Goal: Information Seeking & Learning: Compare options

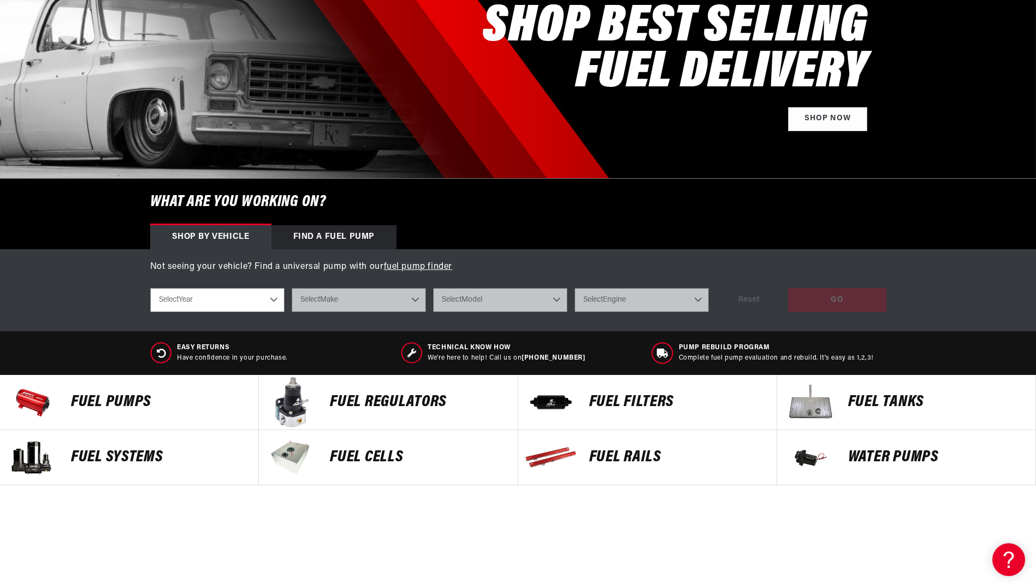
click at [573, 394] on img at bounding box center [551, 402] width 55 height 55
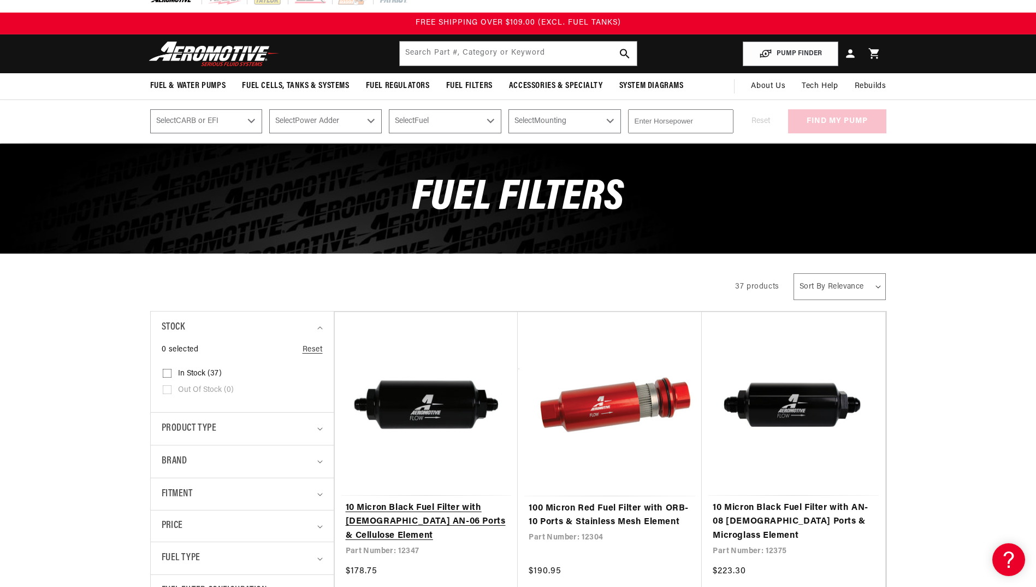
scroll to position [6, 0]
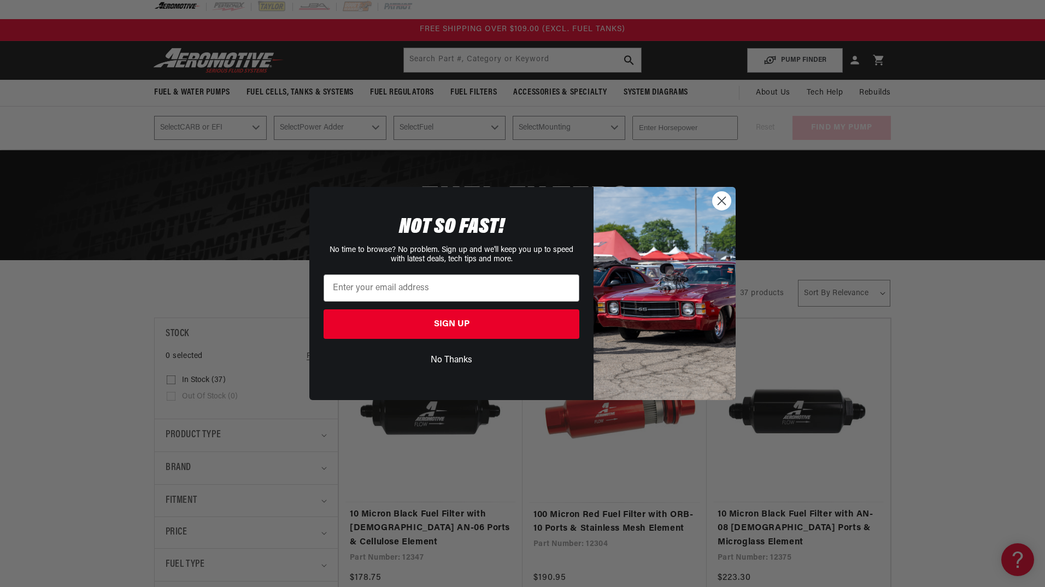
click at [727, 201] on circle "Close dialog" at bounding box center [721, 201] width 18 height 18
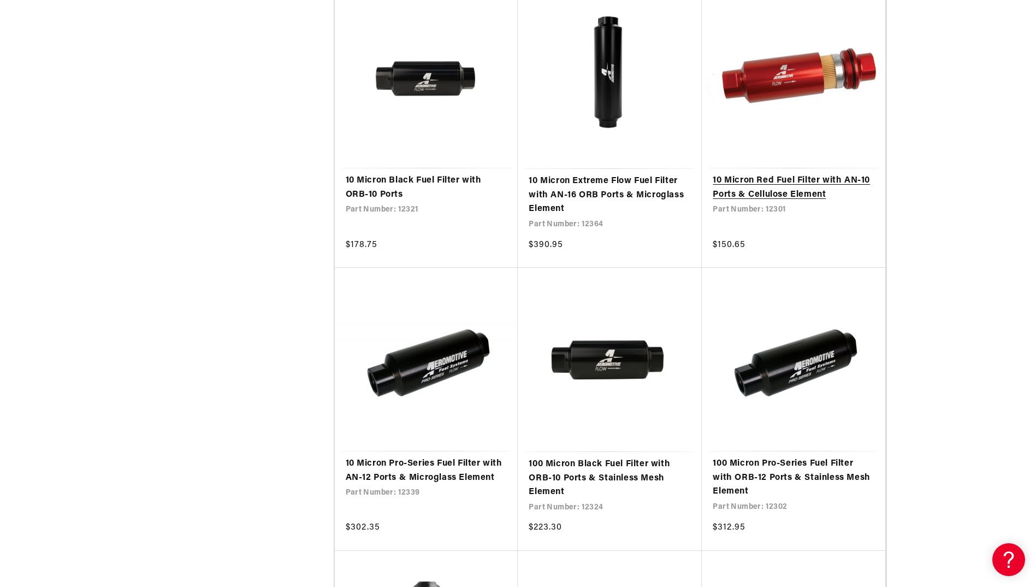
scroll to position [907, 0]
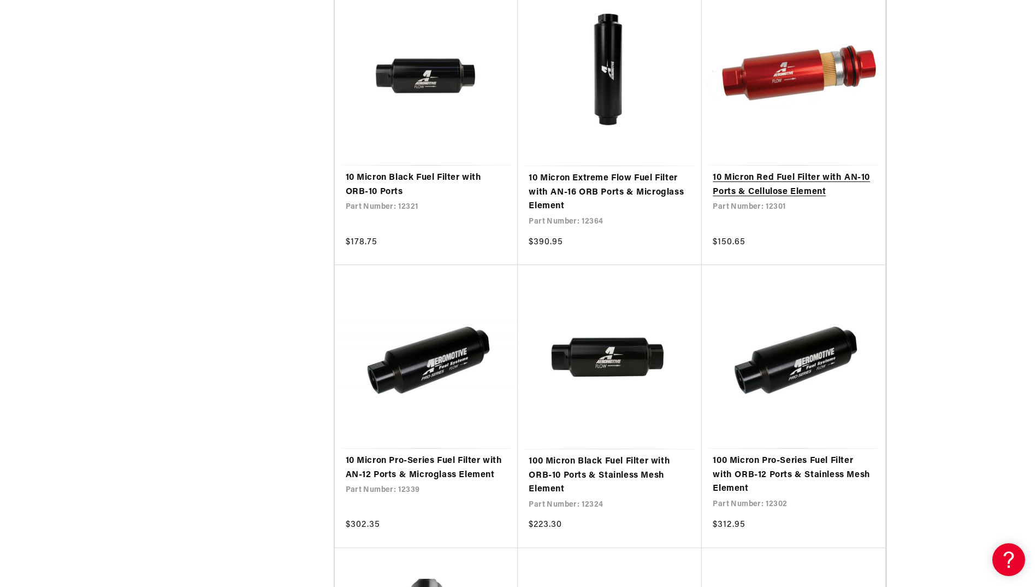
click at [830, 171] on link "10 Micron Red Fuel Filter with AN-10 Ports & Cellulose Element" at bounding box center [794, 185] width 162 height 28
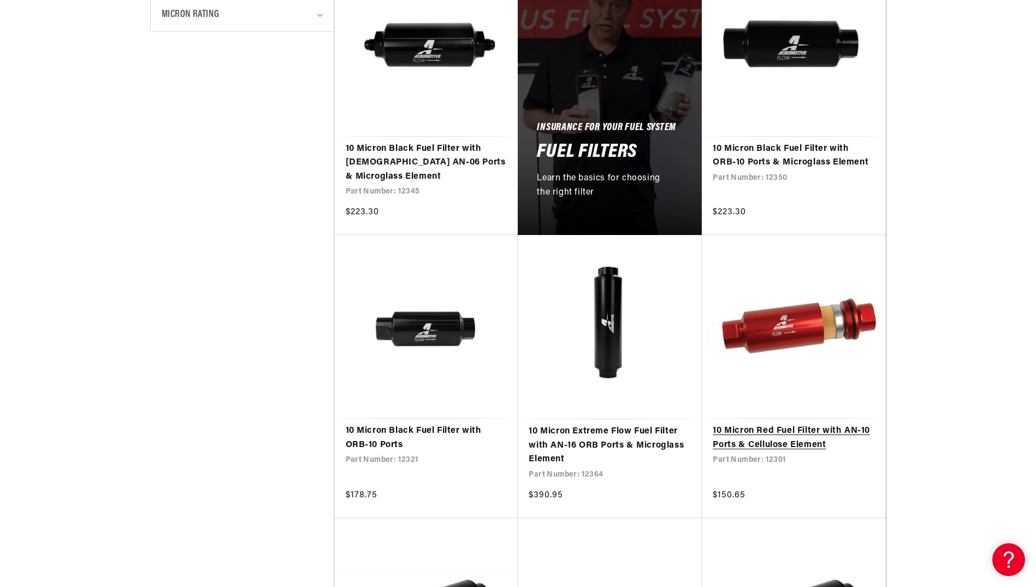
scroll to position [656, 0]
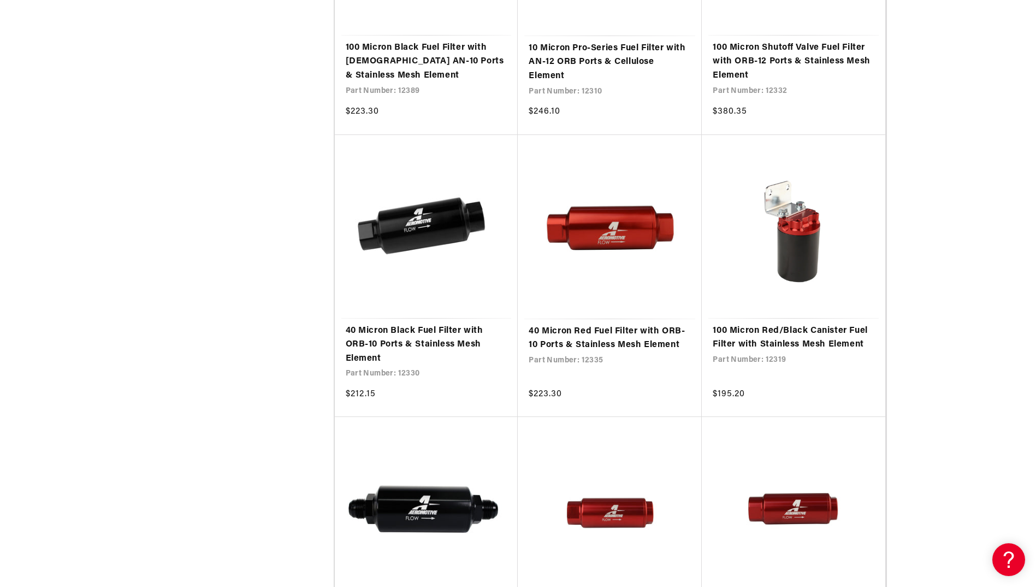
scroll to position [2451, 0]
click at [574, 324] on link "40 Micron Red Fuel Filter with ORB-10 Ports & Stainless Mesh Element" at bounding box center [610, 338] width 162 height 28
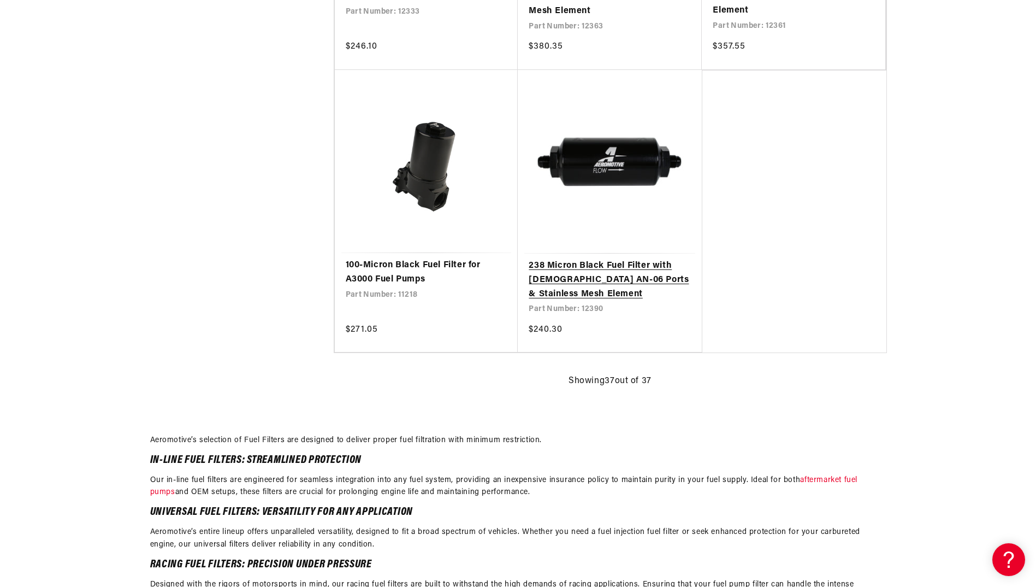
scroll to position [3661, 0]
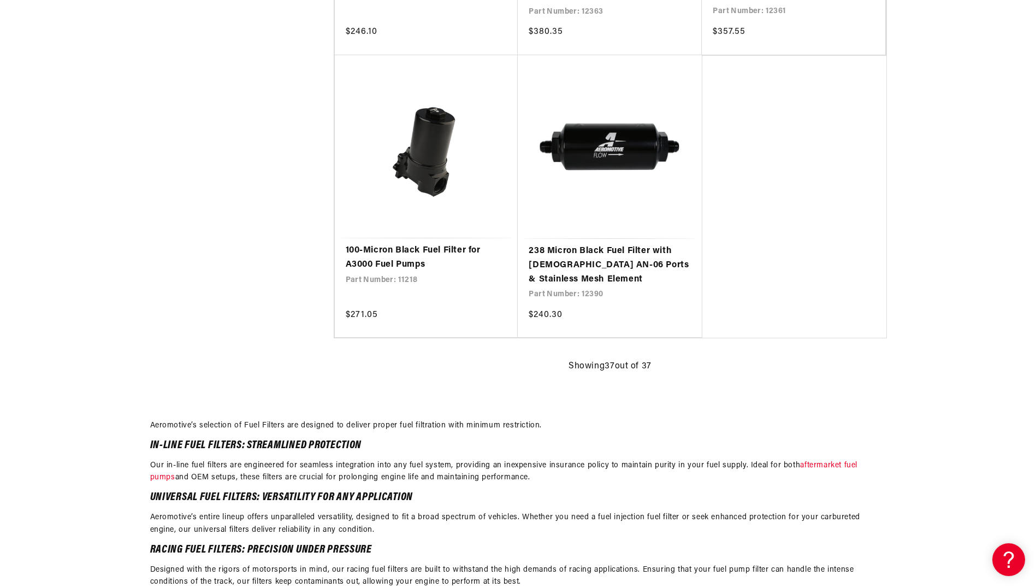
drag, startPoint x: 607, startPoint y: 341, endPoint x: 929, endPoint y: 276, distance: 328.3
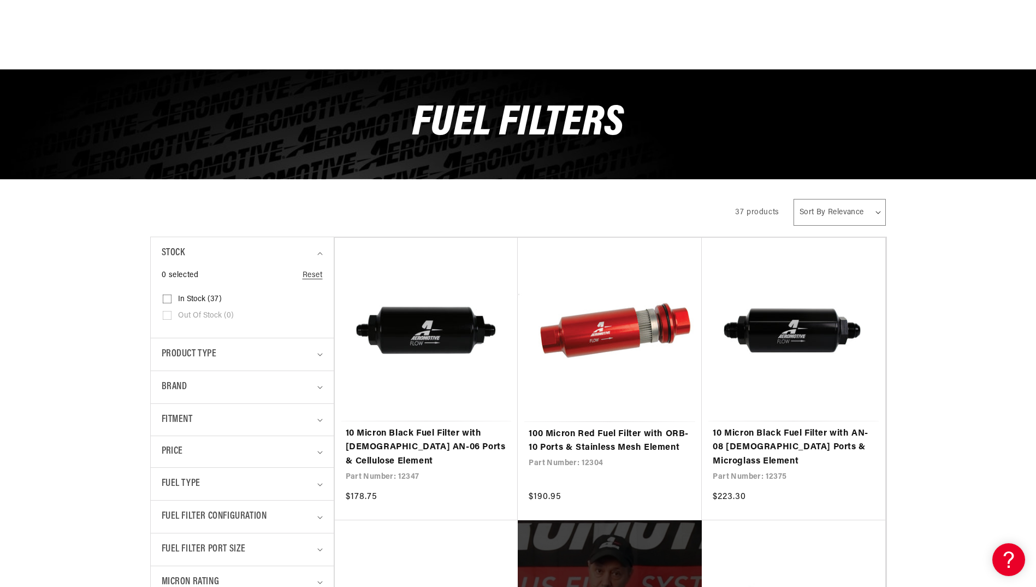
scroll to position [0, 0]
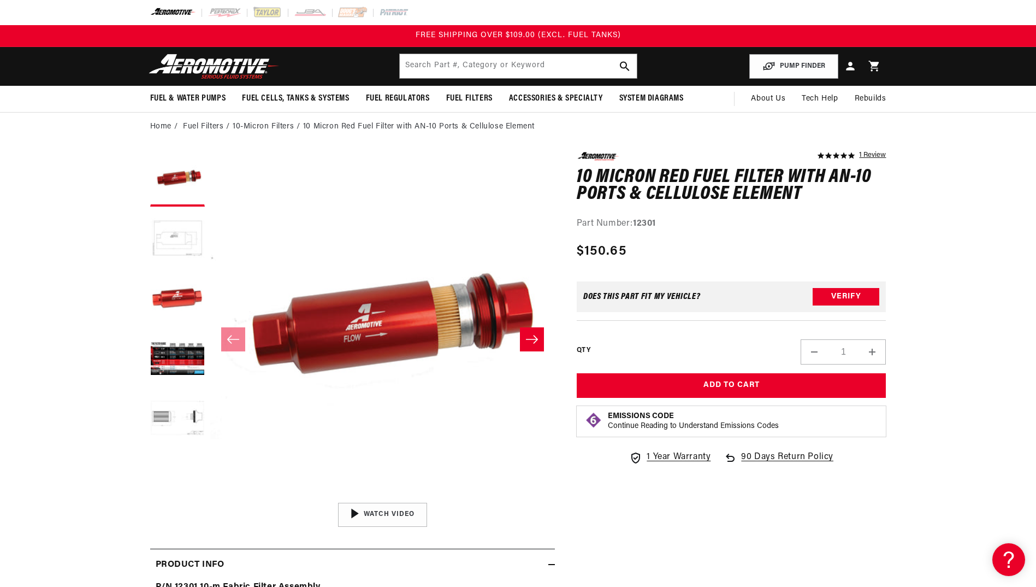
click at [179, 234] on button "Load image 2 in gallery view" at bounding box center [177, 239] width 55 height 55
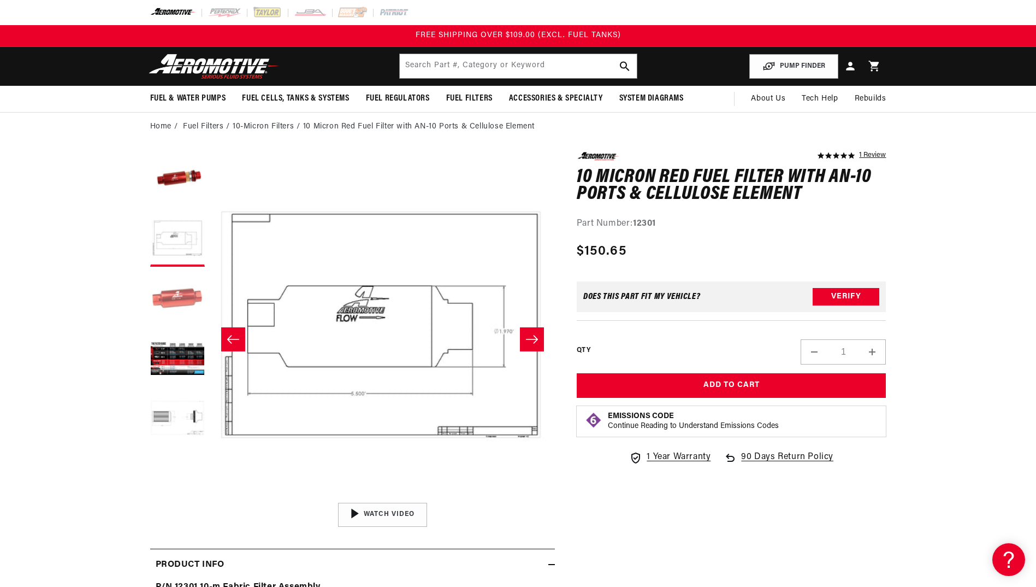
click at [178, 290] on button "Load image 3 in gallery view" at bounding box center [177, 299] width 55 height 55
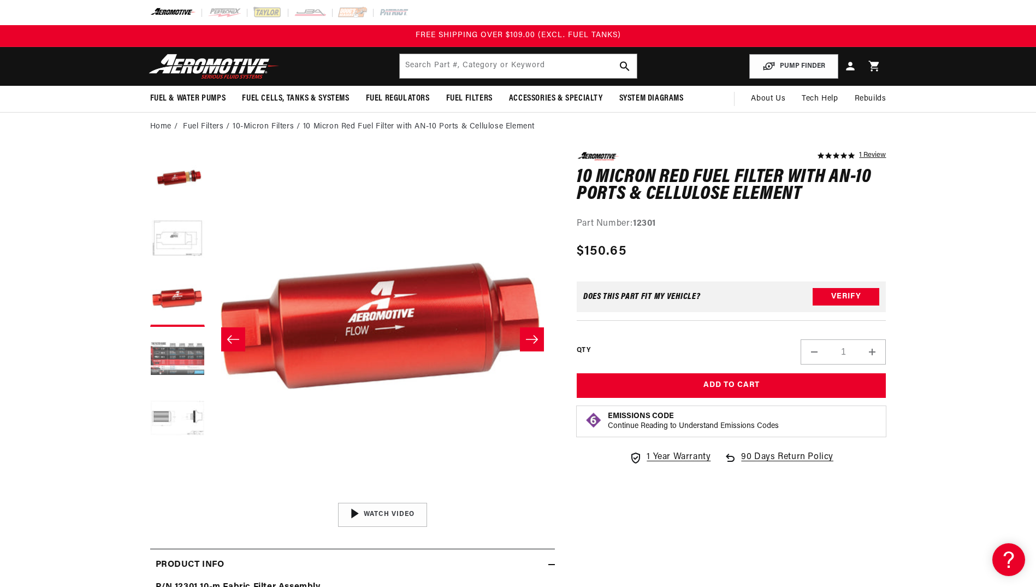
click at [188, 358] on button "Load image 4 in gallery view" at bounding box center [177, 359] width 55 height 55
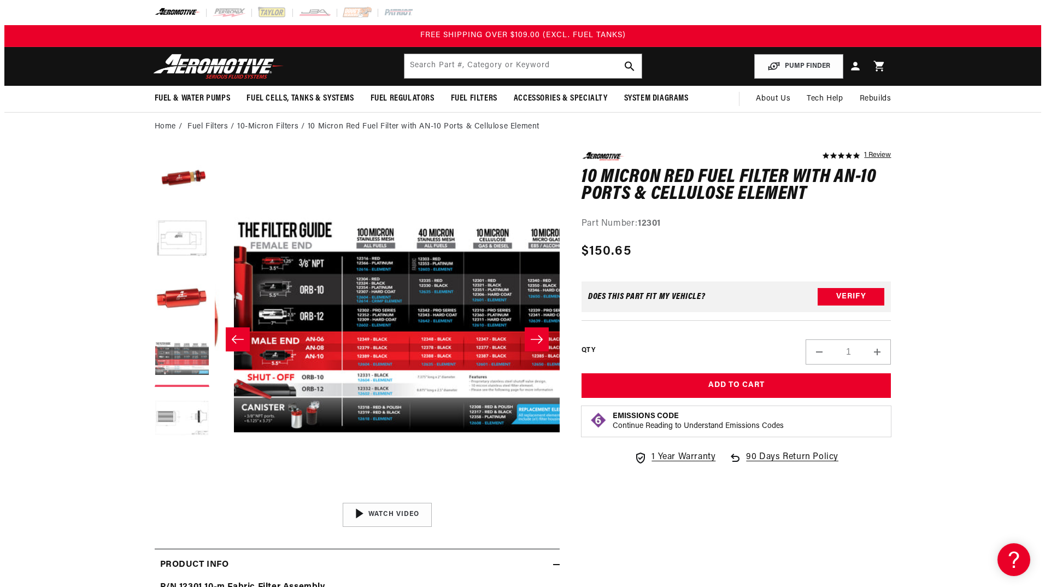
scroll to position [0, 1035]
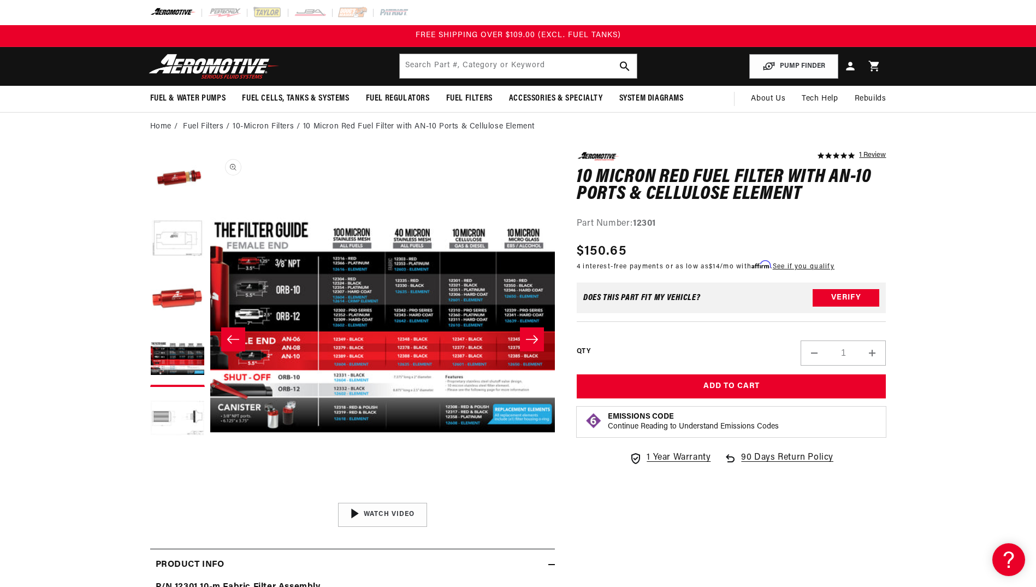
click at [210, 497] on button "Open media 4 in modal" at bounding box center [210, 497] width 0 height 0
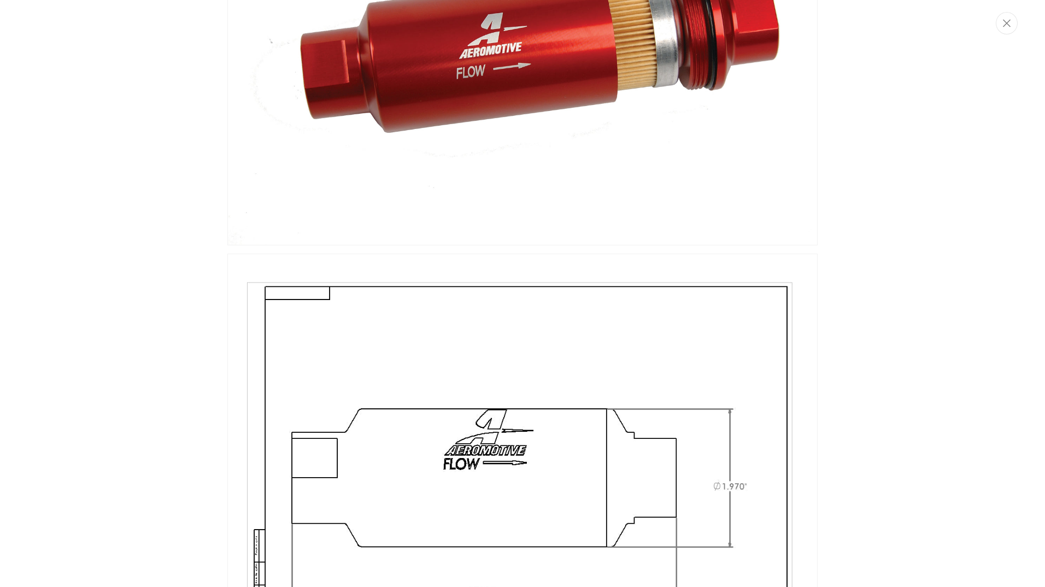
scroll to position [163, 0]
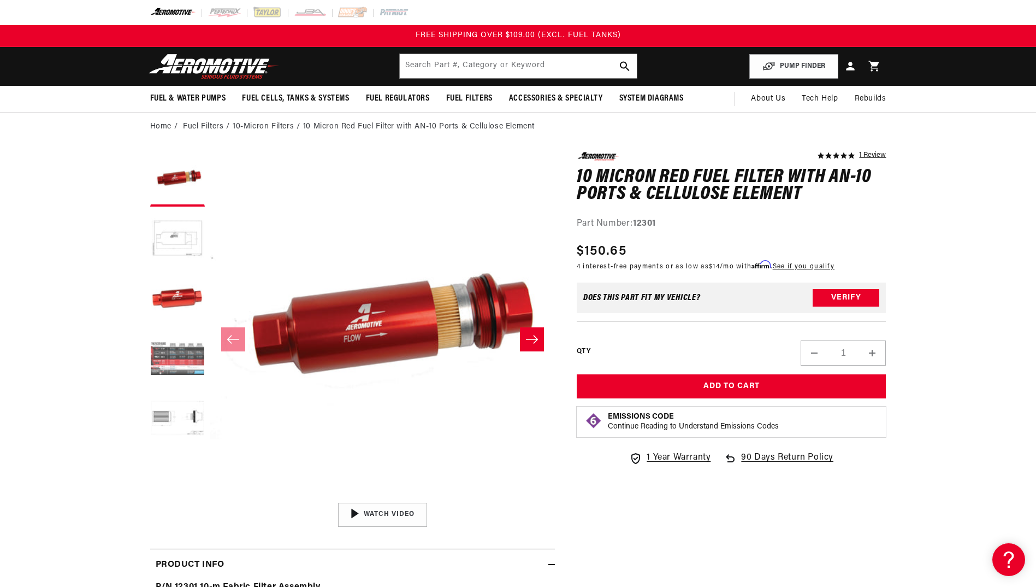
click at [190, 356] on button "Load image 4 in gallery view" at bounding box center [177, 359] width 55 height 55
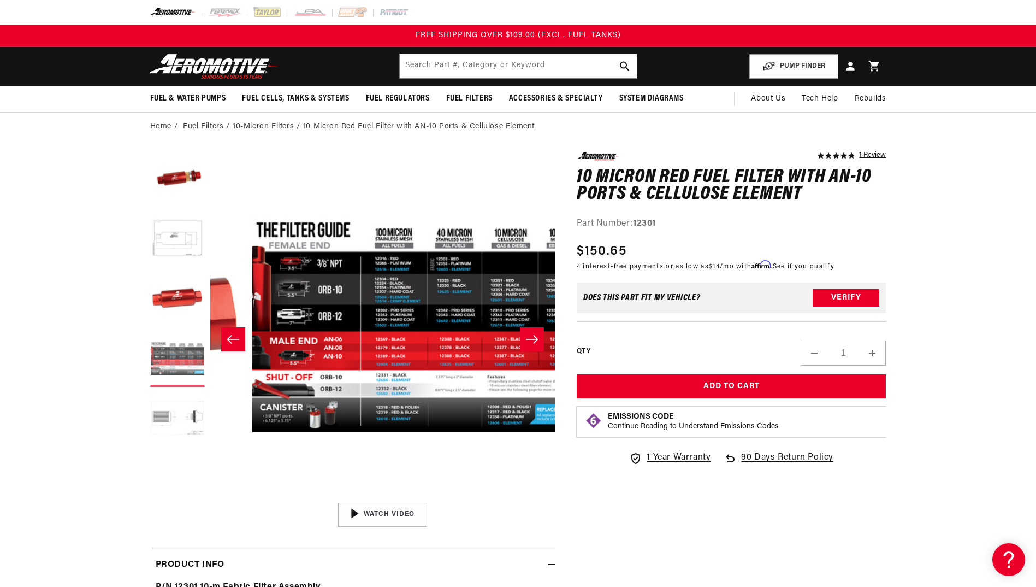
scroll to position [0, 1035]
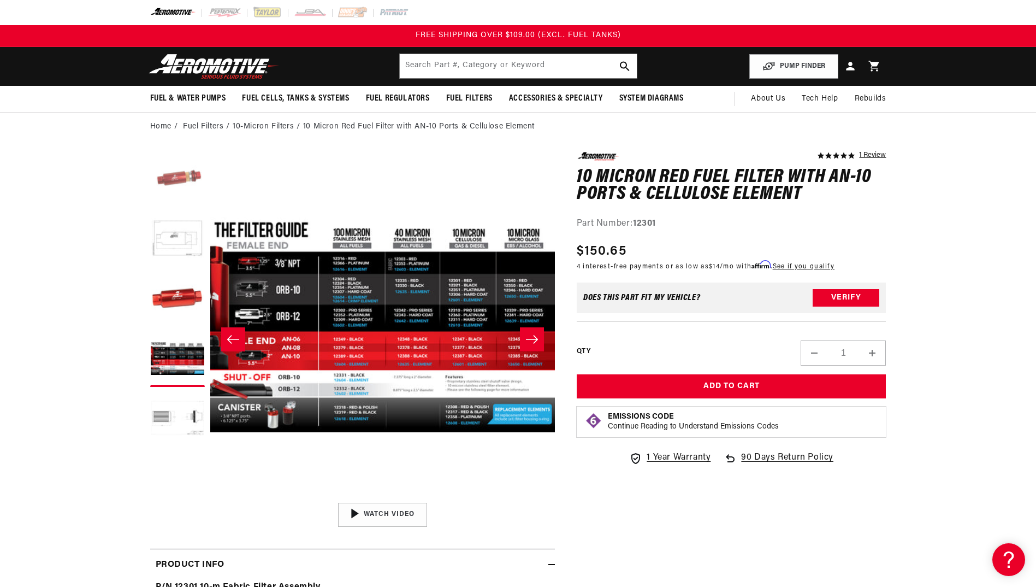
click at [163, 193] on button "Load image 1 in gallery view" at bounding box center [177, 179] width 55 height 55
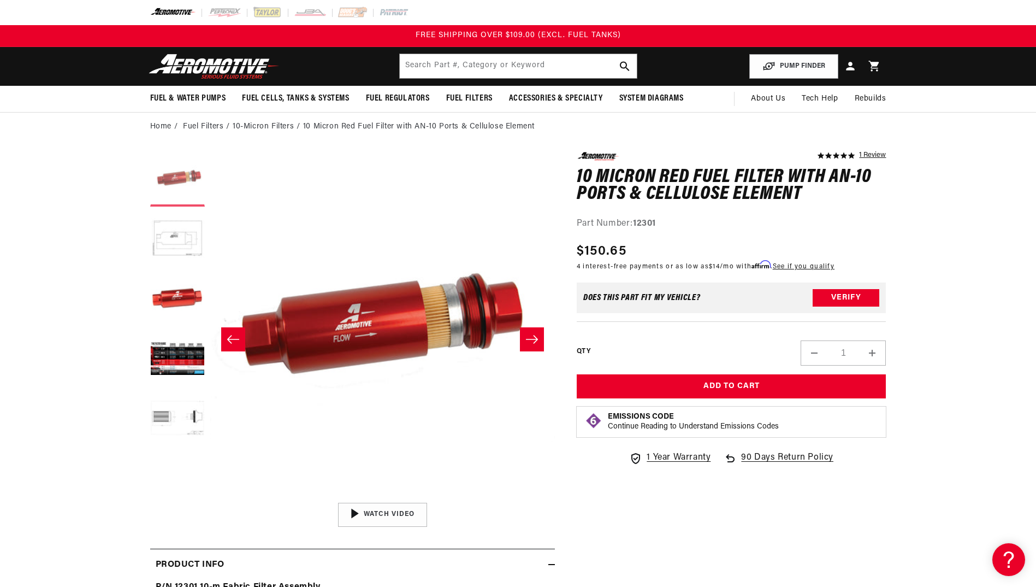
scroll to position [0, 0]
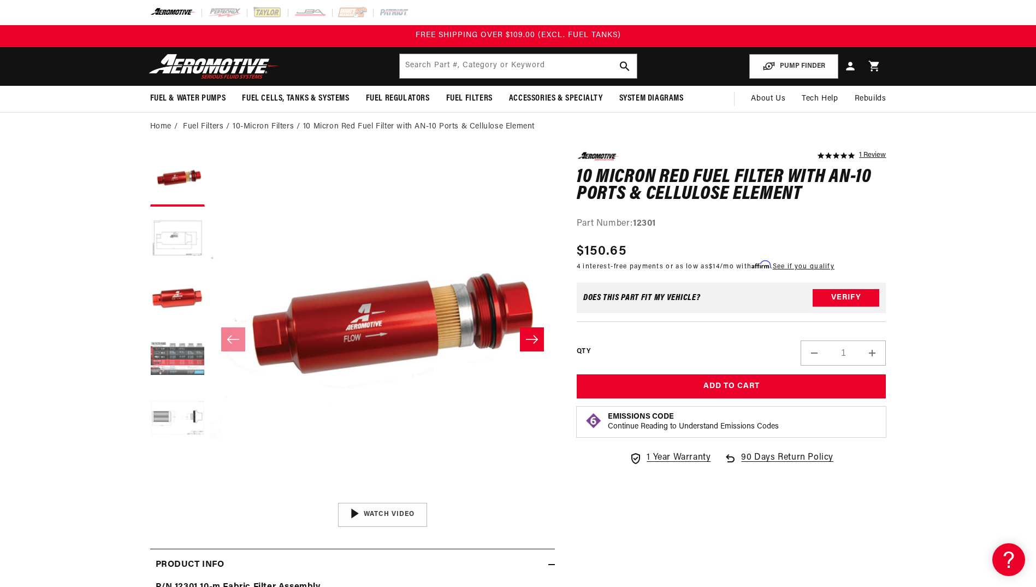
click at [169, 351] on button "Load image 4 in gallery view" at bounding box center [177, 359] width 55 height 55
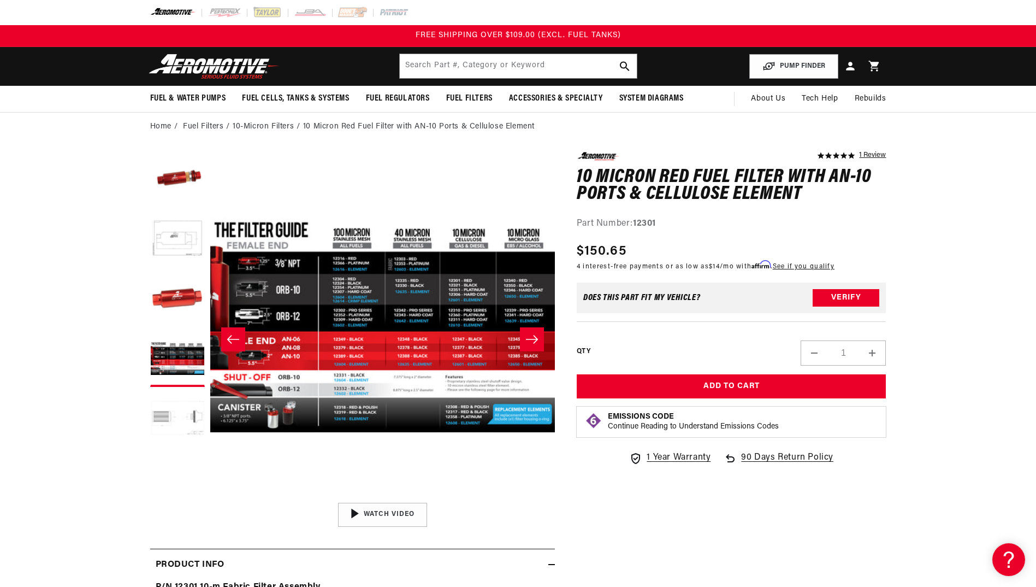
click at [186, 416] on button "Load image 5 in gallery view" at bounding box center [177, 419] width 55 height 55
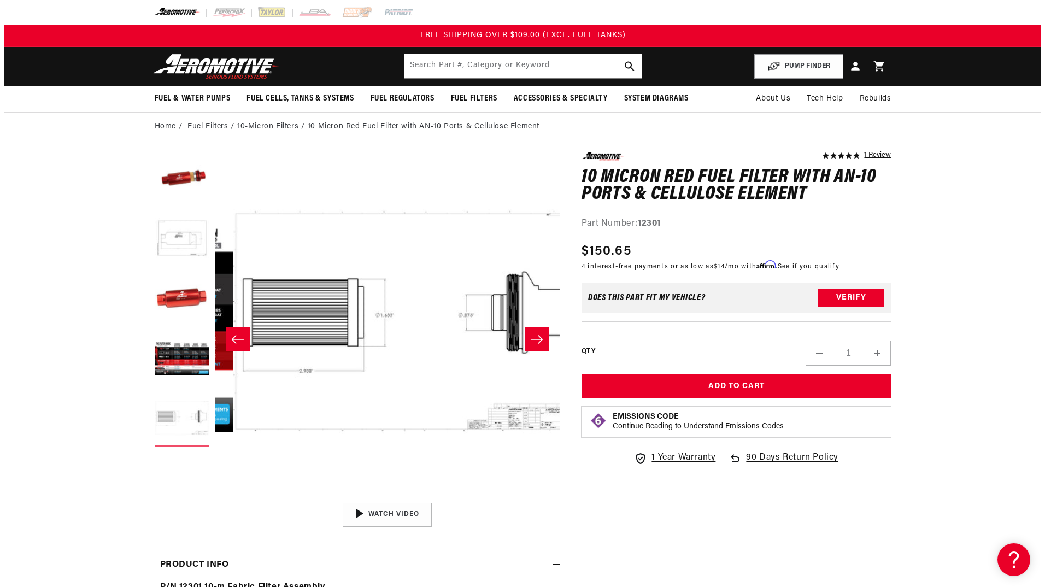
scroll to position [0, 1380]
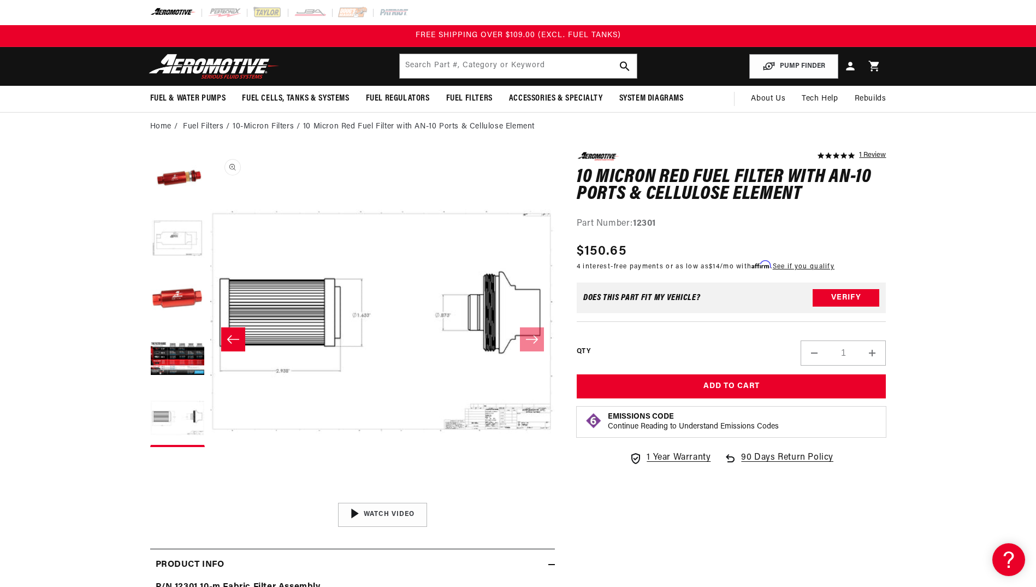
click at [210, 497] on button "Open media 5 in modal" at bounding box center [210, 497] width 0 height 0
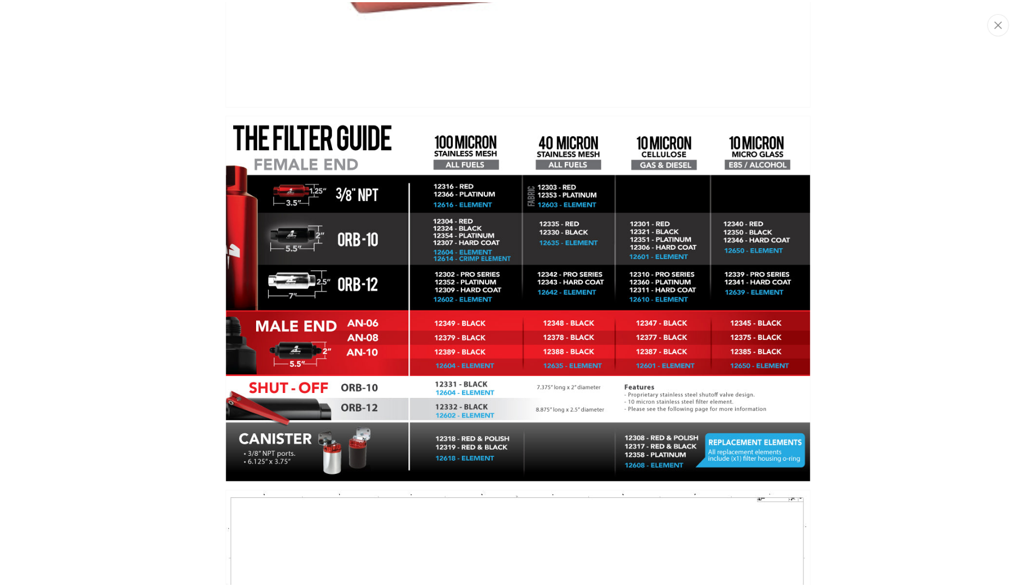
scroll to position [1166, 0]
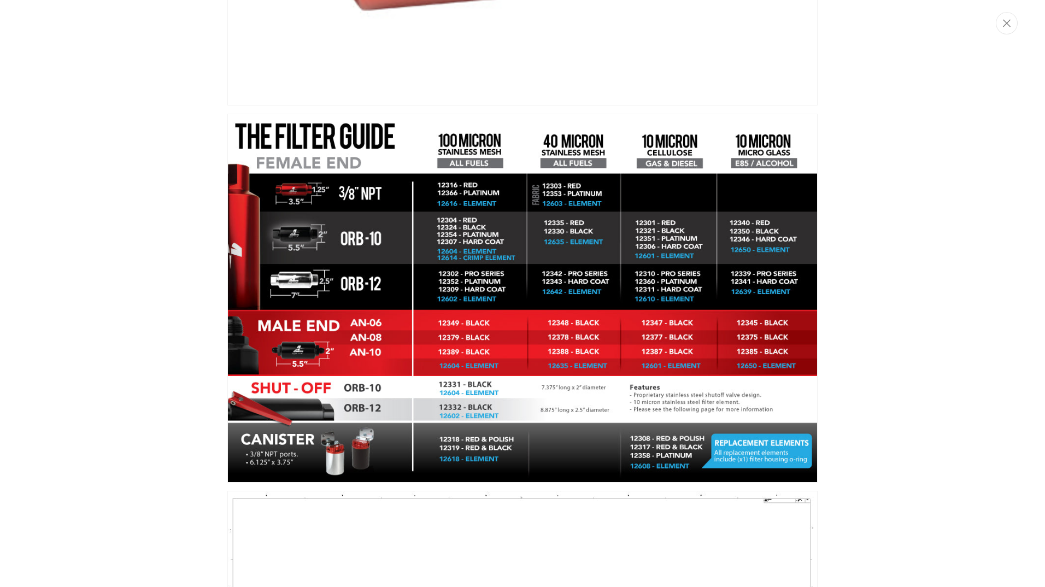
click at [188, 202] on div "Media gallery" at bounding box center [522, 293] width 1045 height 587
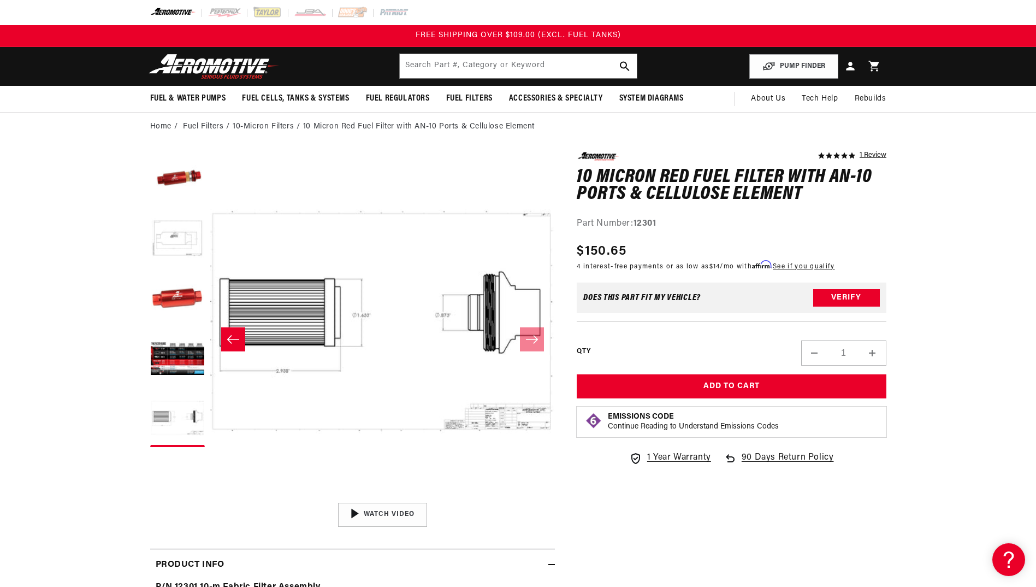
scroll to position [1, 1380]
click at [174, 346] on button "Load image 4 in gallery view" at bounding box center [177, 359] width 55 height 55
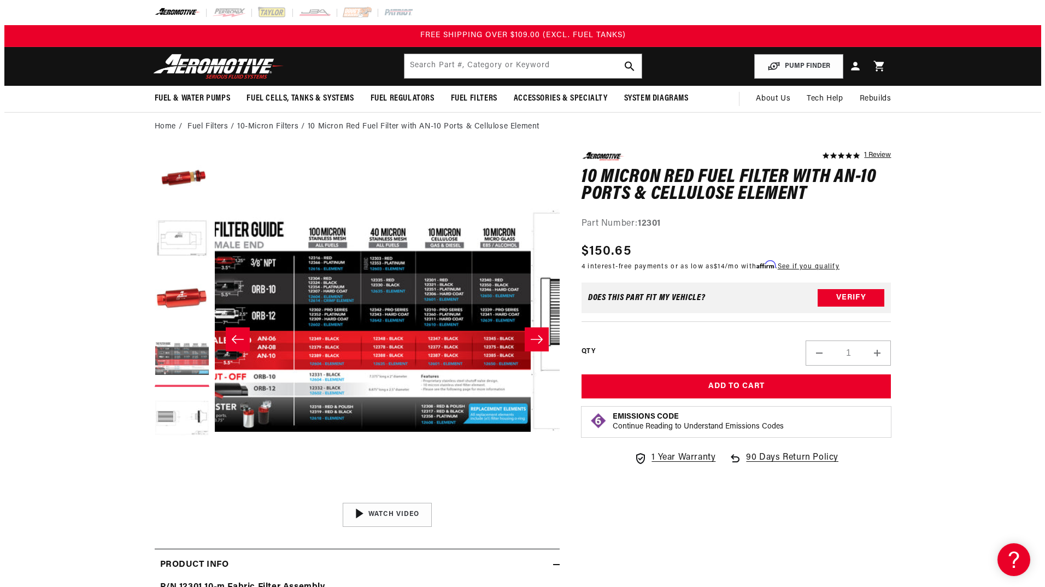
scroll to position [1, 1035]
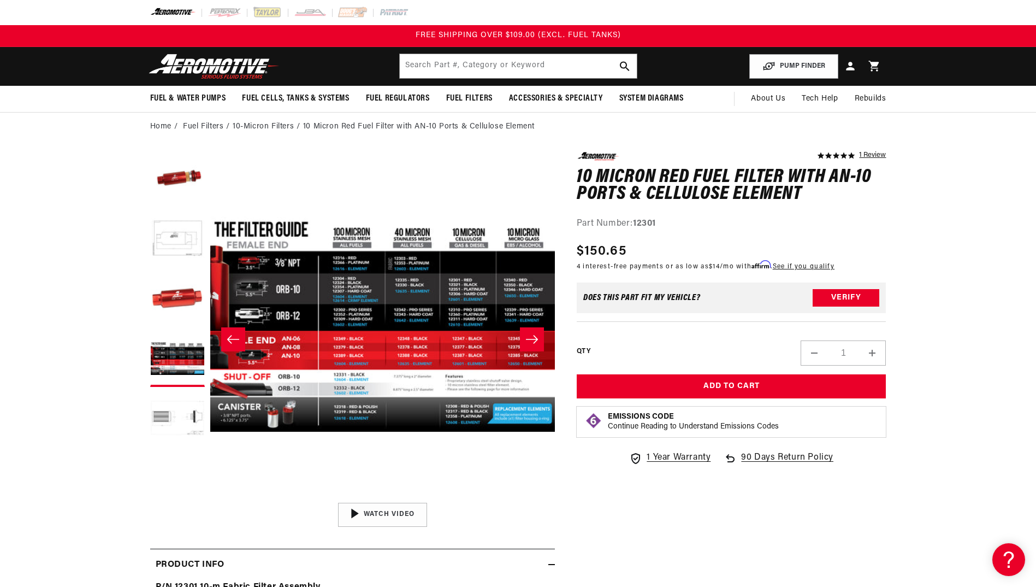
click at [210, 497] on button "Open media 4 in modal" at bounding box center [210, 497] width 0 height 0
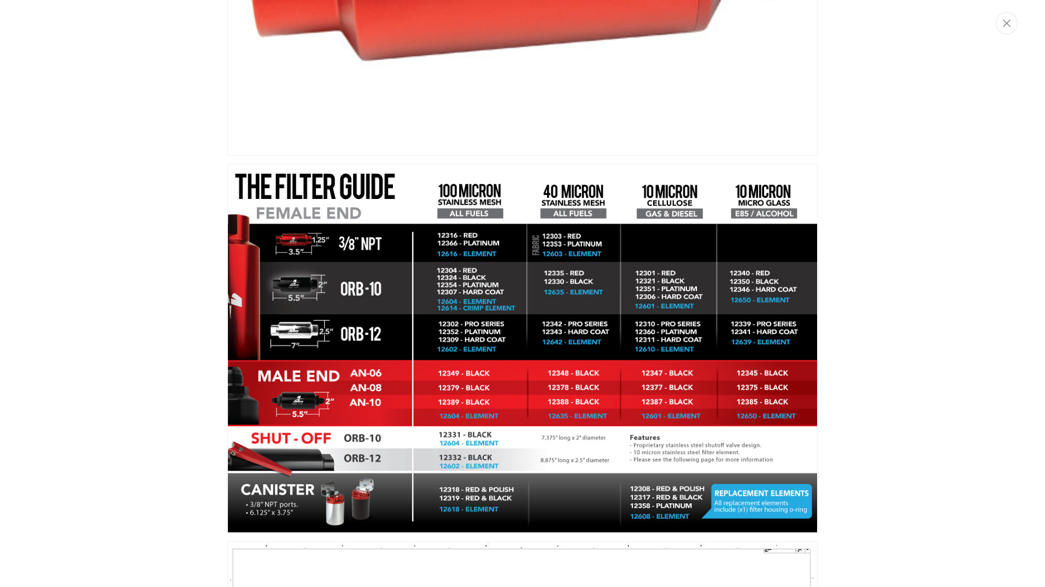
scroll to position [1087, 0]
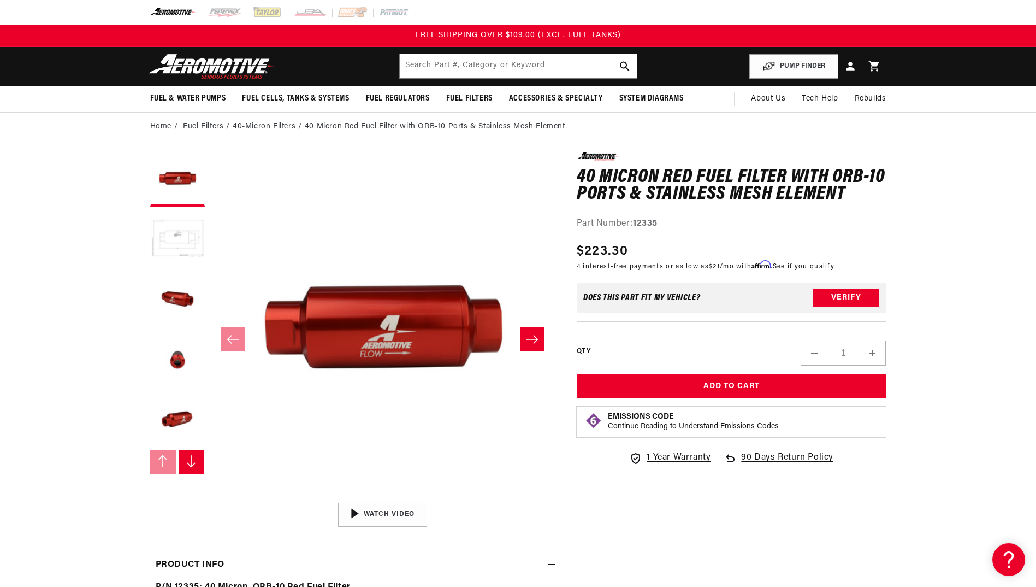
click at [184, 239] on button "Load image 2 in gallery view" at bounding box center [177, 239] width 55 height 55
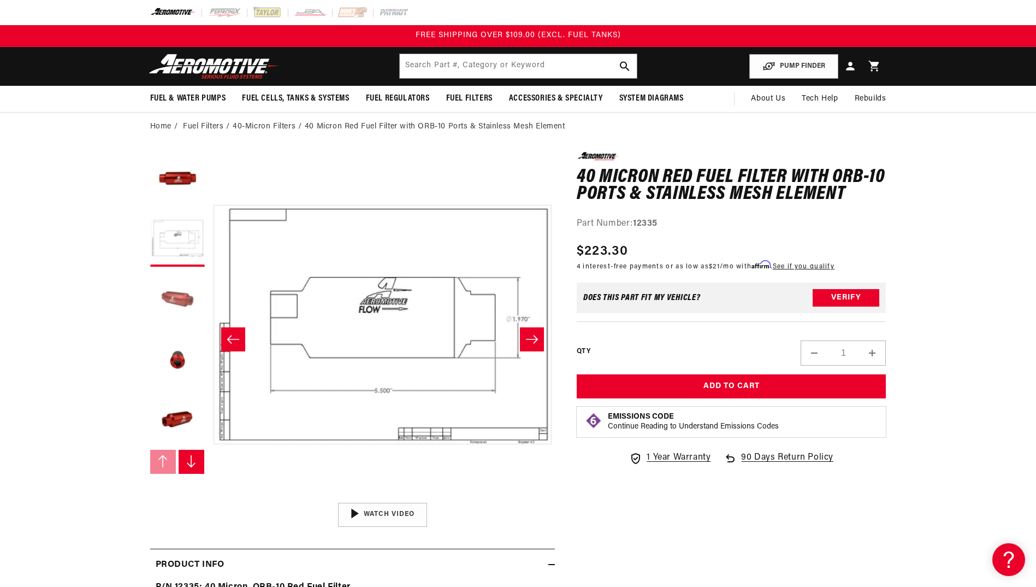
click at [183, 304] on button "Load image 3 in gallery view" at bounding box center [177, 299] width 55 height 55
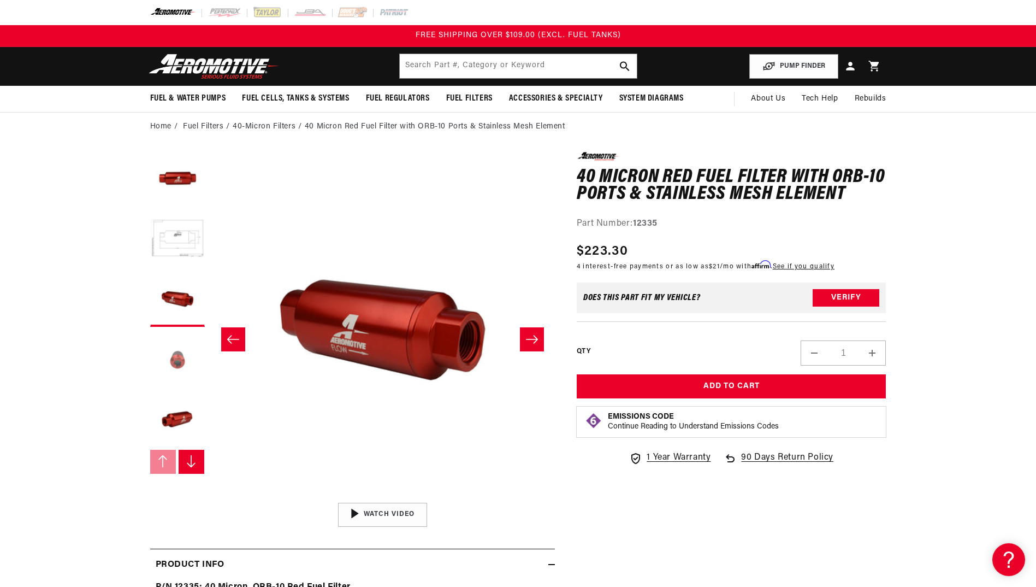
click at [196, 348] on button "Load image 4 in gallery view" at bounding box center [177, 359] width 55 height 55
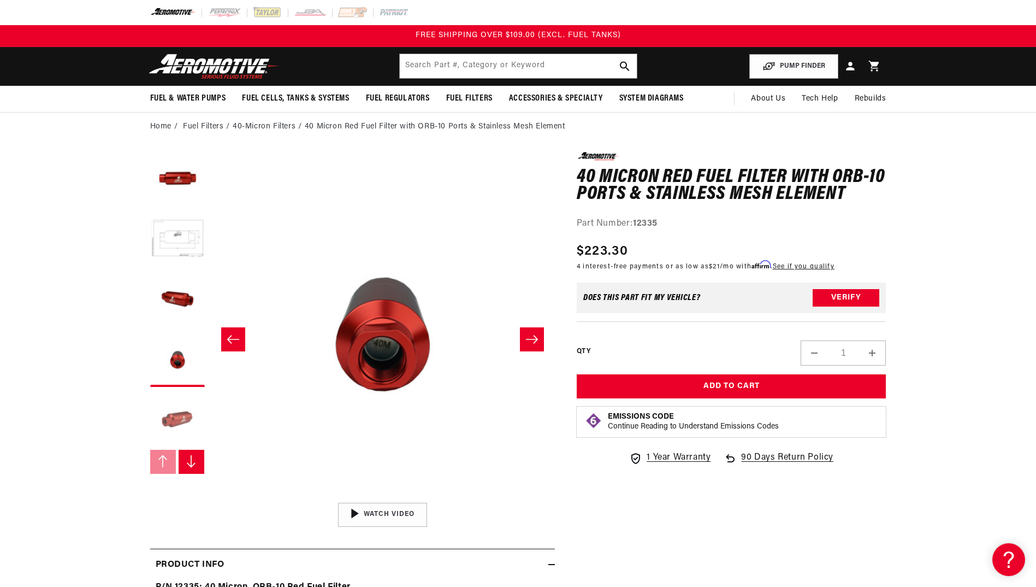
click at [168, 410] on button "Load image 5 in gallery view" at bounding box center [177, 419] width 55 height 55
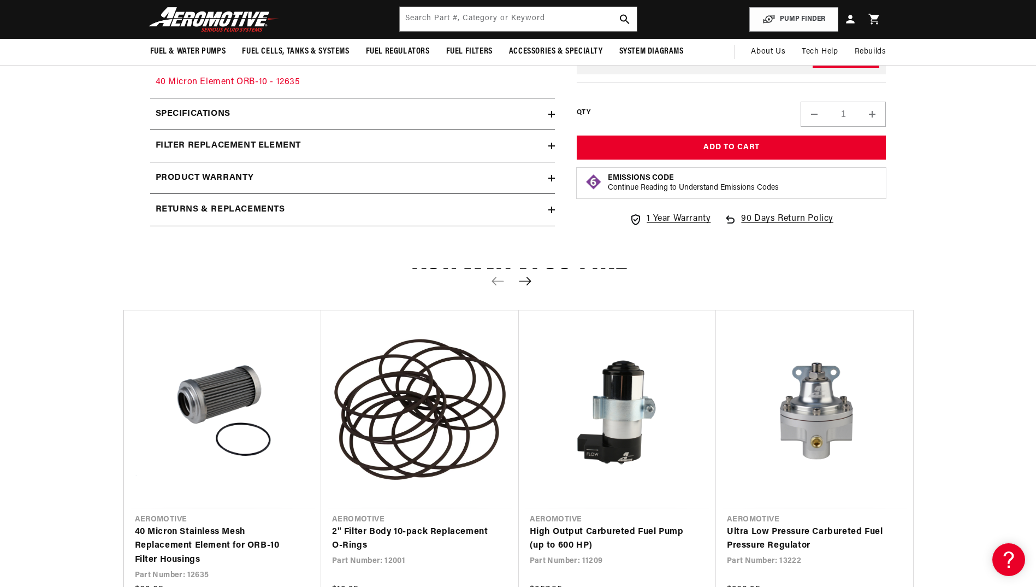
scroll to position [879, 0]
click at [545, 149] on div "filter replacement element" at bounding box center [349, 146] width 398 height 14
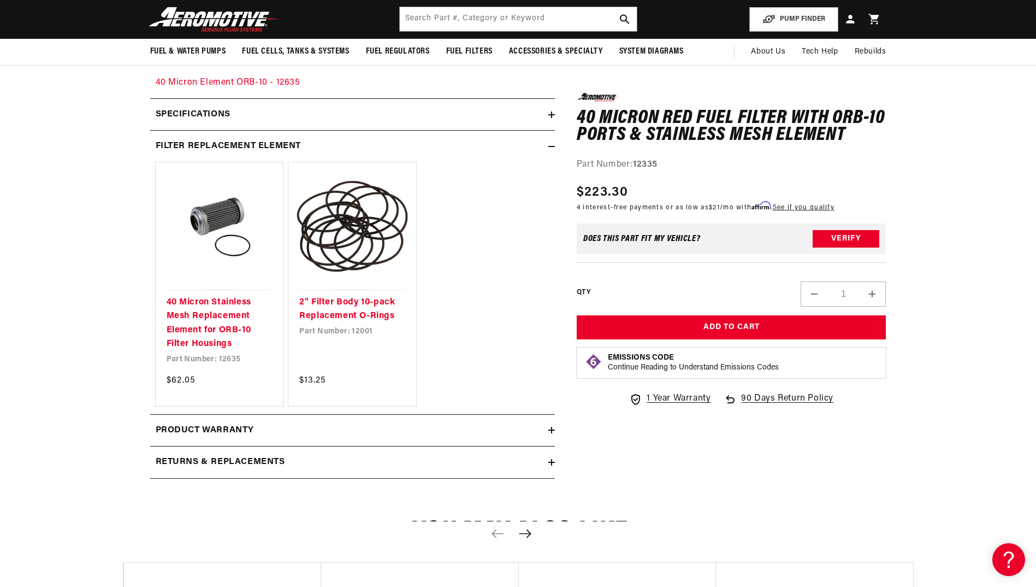
click at [545, 149] on div "filter replacement element" at bounding box center [349, 146] width 398 height 14
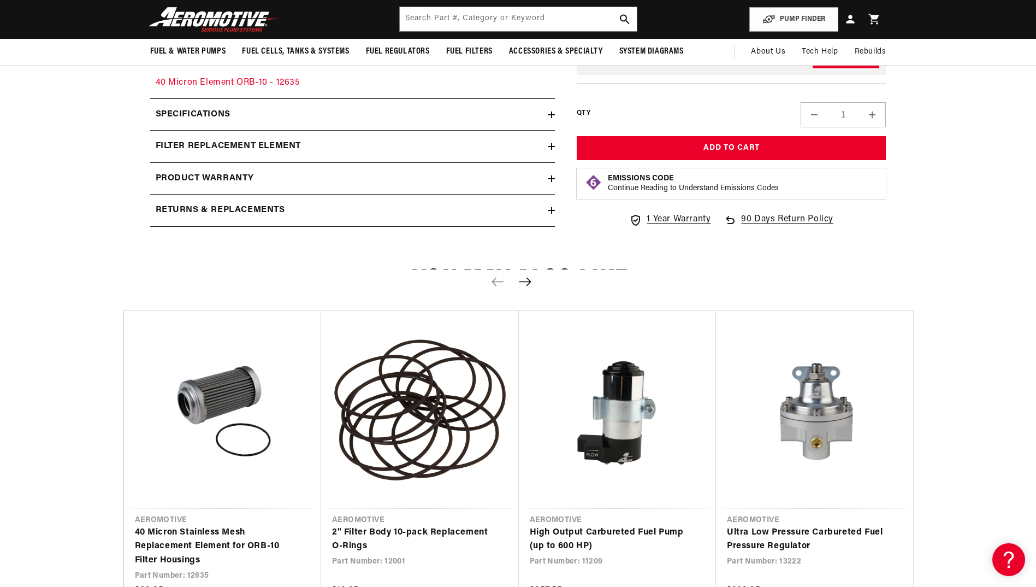
click at [541, 191] on summary "Product warranty" at bounding box center [352, 179] width 405 height 32
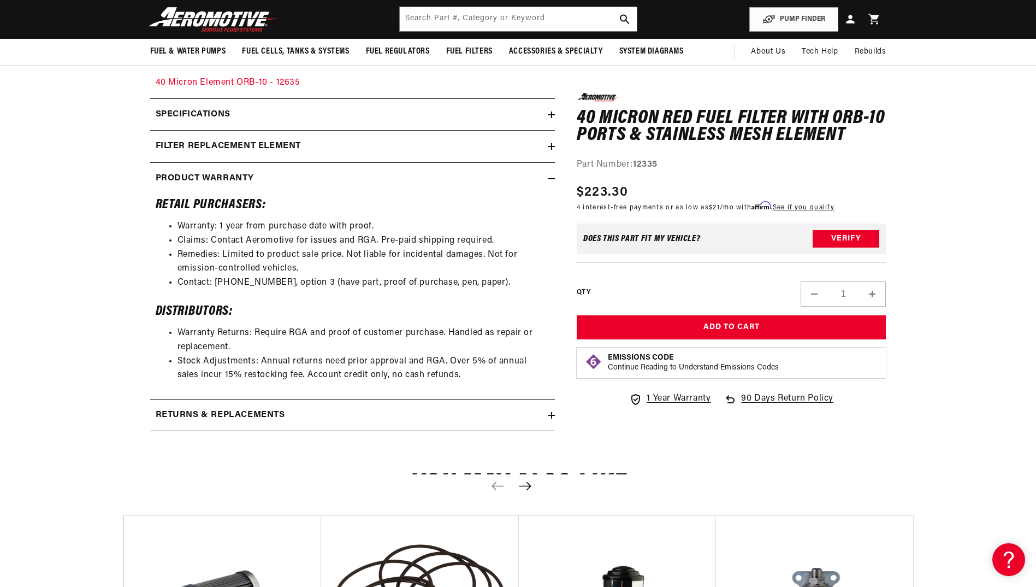
click at [541, 191] on summary "Product warranty" at bounding box center [352, 179] width 405 height 32
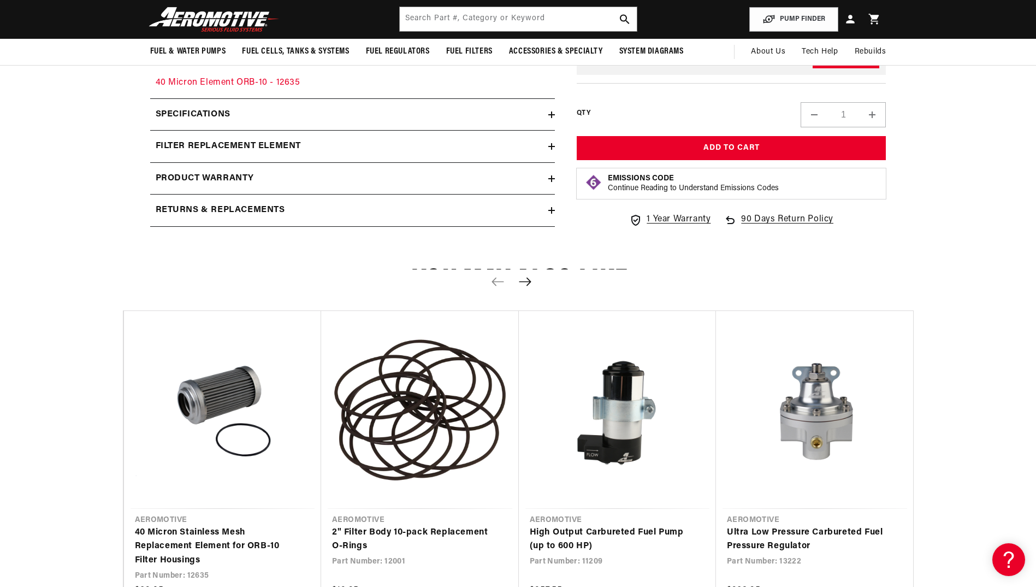
click at [539, 213] on div "Returns & replacements" at bounding box center [349, 210] width 398 height 14
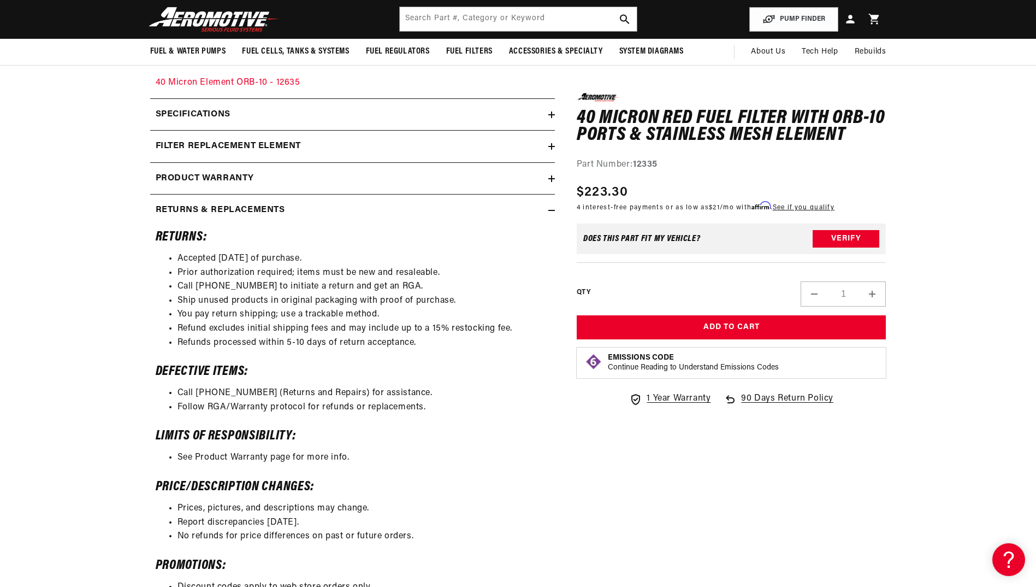
click at [539, 213] on div "Returns & replacements" at bounding box center [349, 210] width 398 height 14
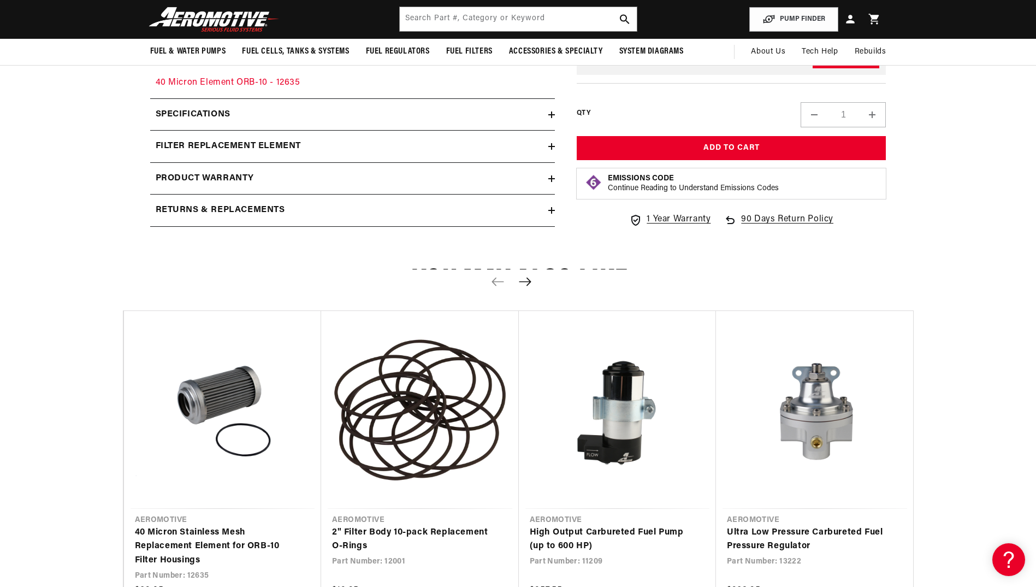
click at [534, 174] on div "Product warranty" at bounding box center [349, 179] width 398 height 14
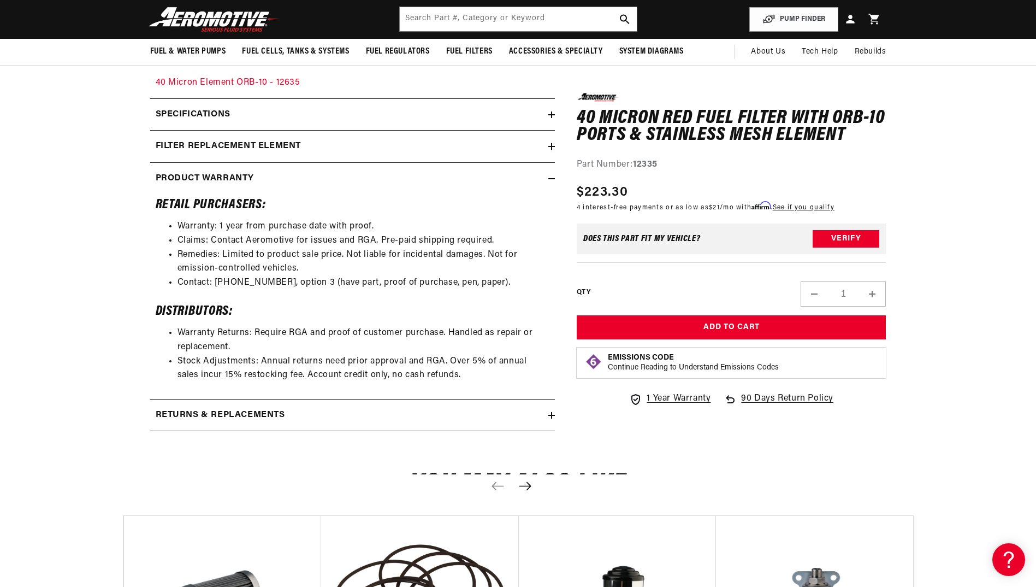
click at [532, 149] on div "filter replacement element" at bounding box center [349, 146] width 398 height 14
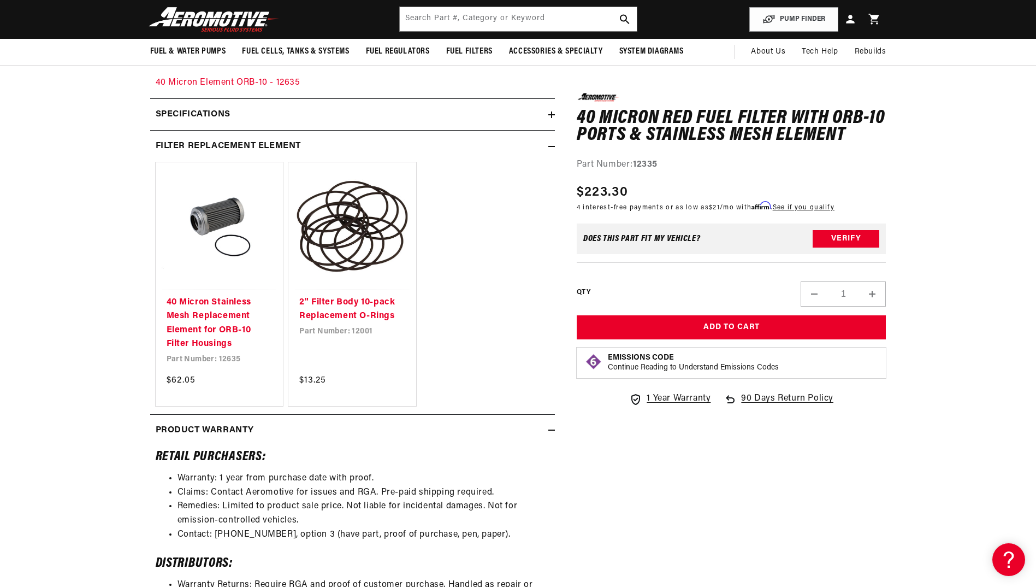
click at [530, 119] on div "Specifications" at bounding box center [349, 115] width 398 height 14
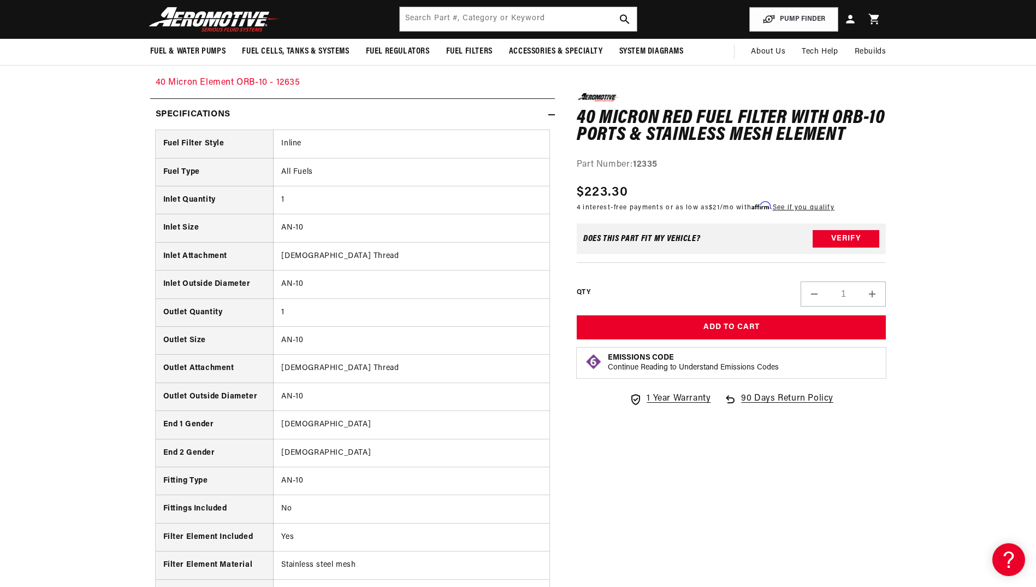
click at [530, 119] on div "Specifications" at bounding box center [349, 115] width 398 height 14
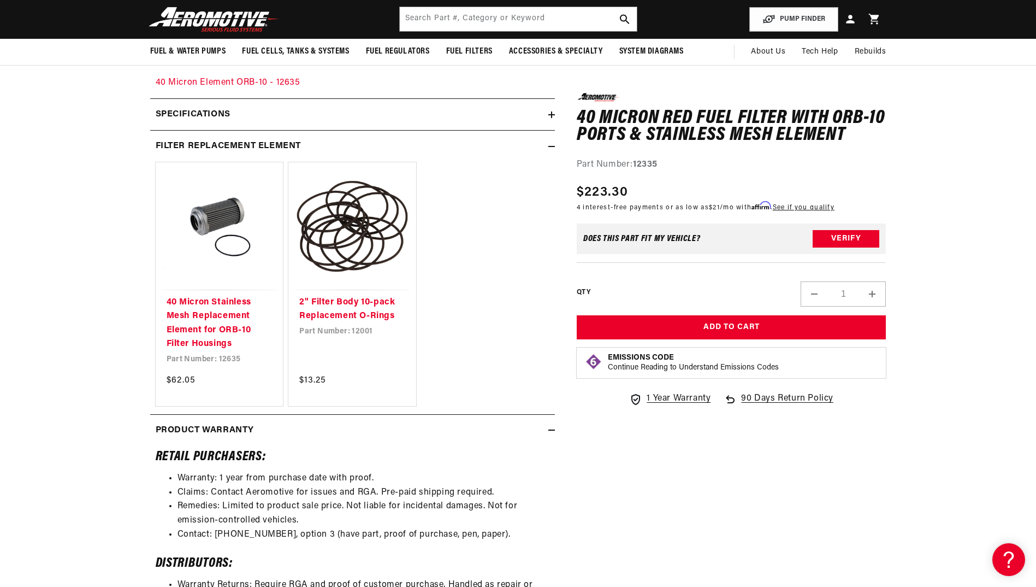
click at [13, 18] on div "Fuel & Water Pumps Back In-Tank Waterman Racing" at bounding box center [518, 19] width 1036 height 39
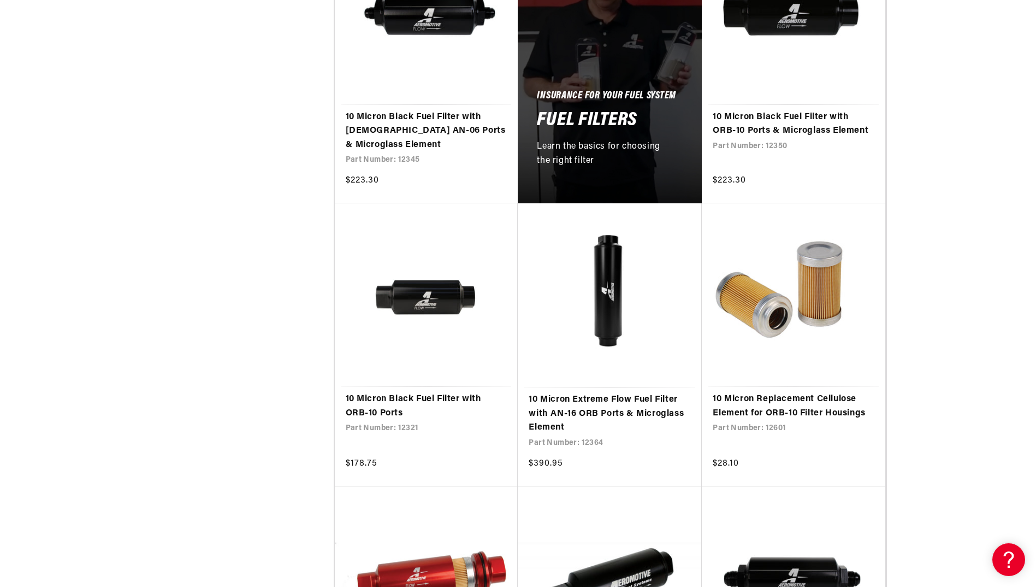
scroll to position [870, 0]
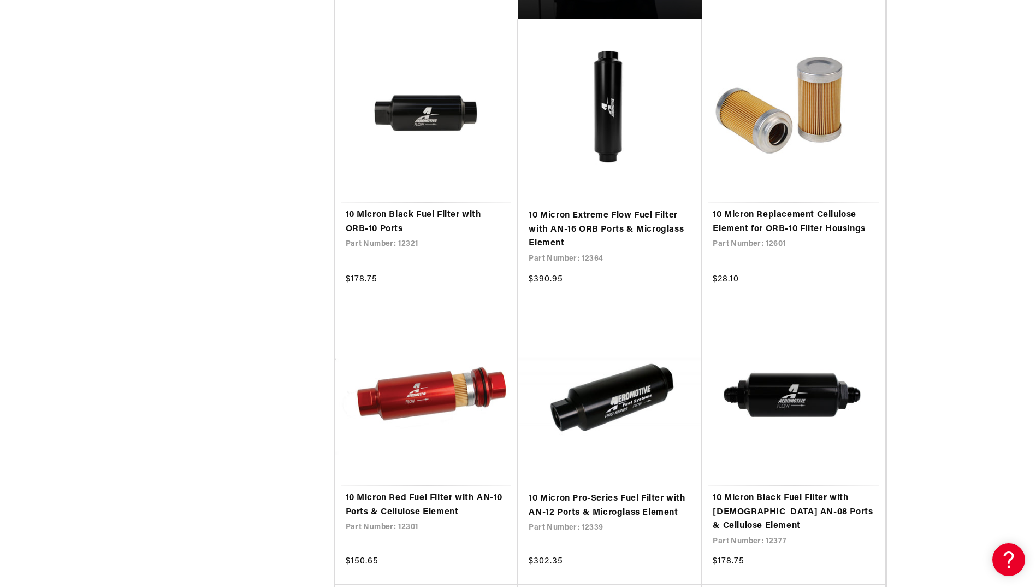
drag, startPoint x: 269, startPoint y: 57, endPoint x: 369, endPoint y: 123, distance: 119.9
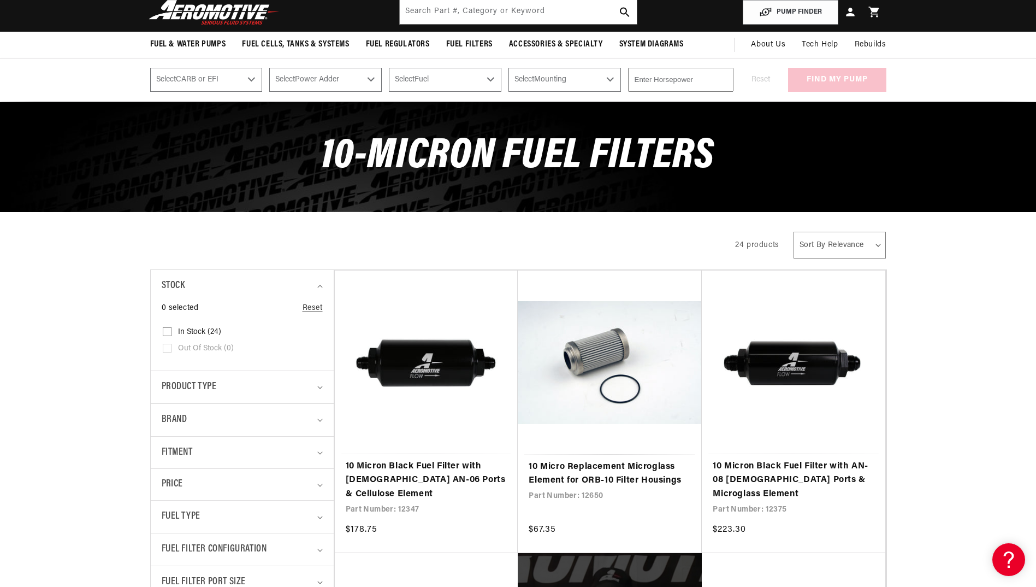
scroll to position [55, 0]
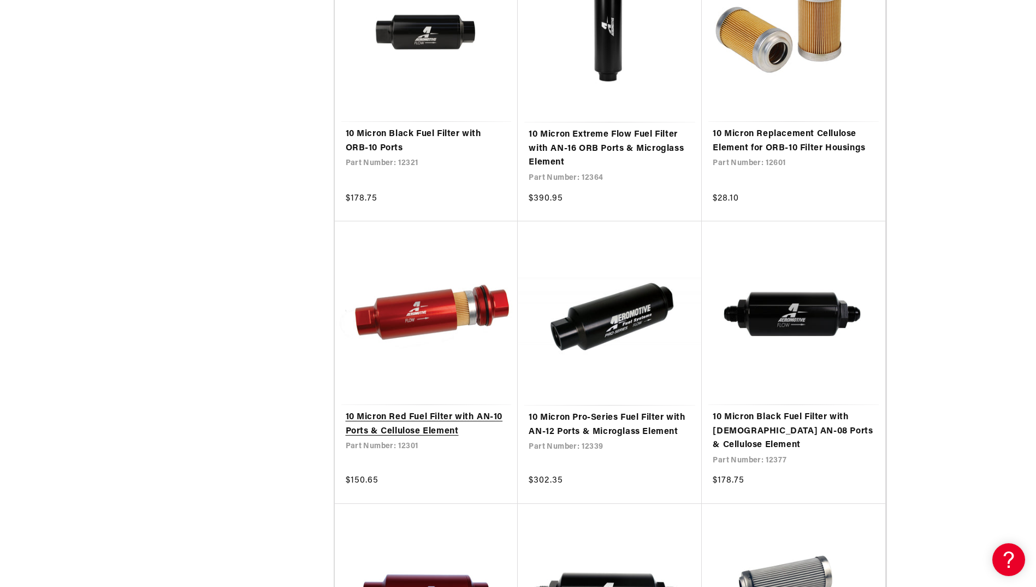
scroll to position [1110, 0]
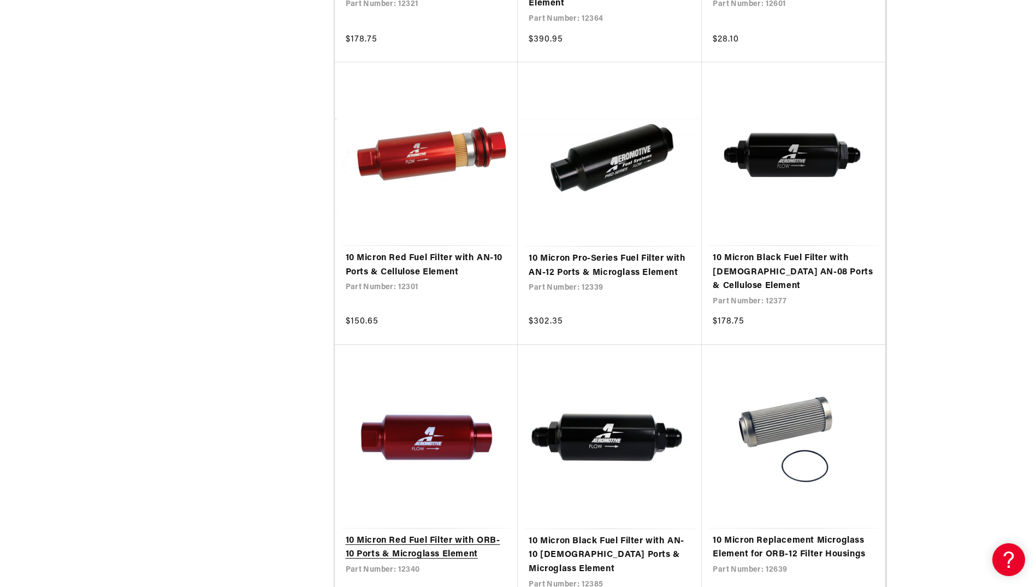
click at [455, 534] on link "10 Micron Red Fuel Filter with ORB-10 Ports & Microglass Element" at bounding box center [427, 548] width 162 height 28
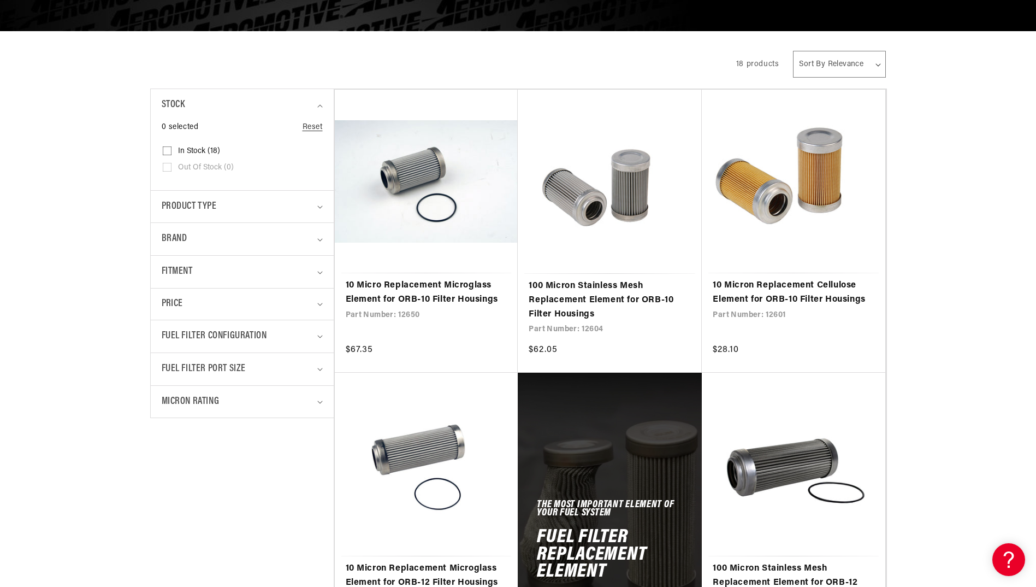
scroll to position [265, 0]
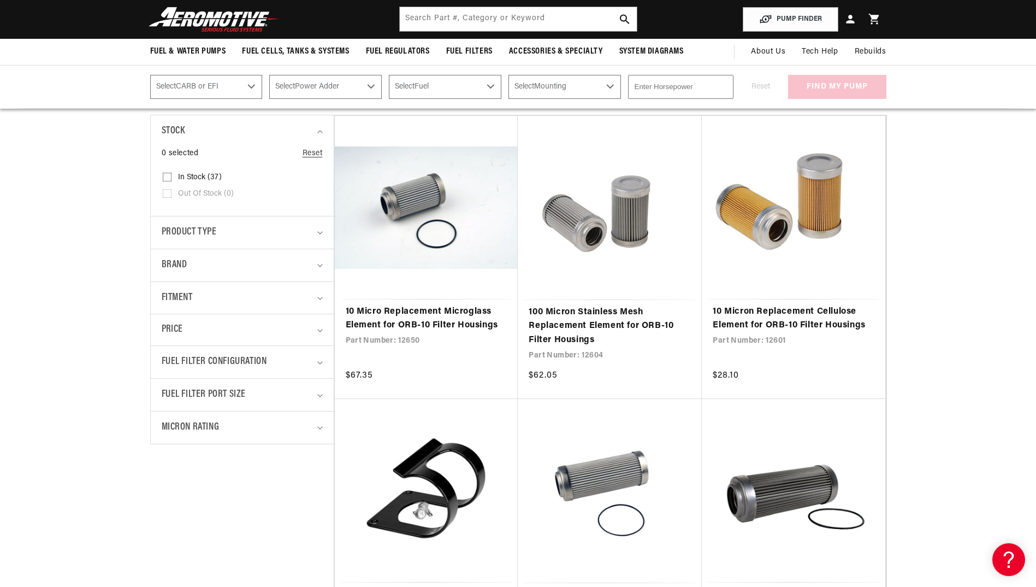
scroll to position [208, 0]
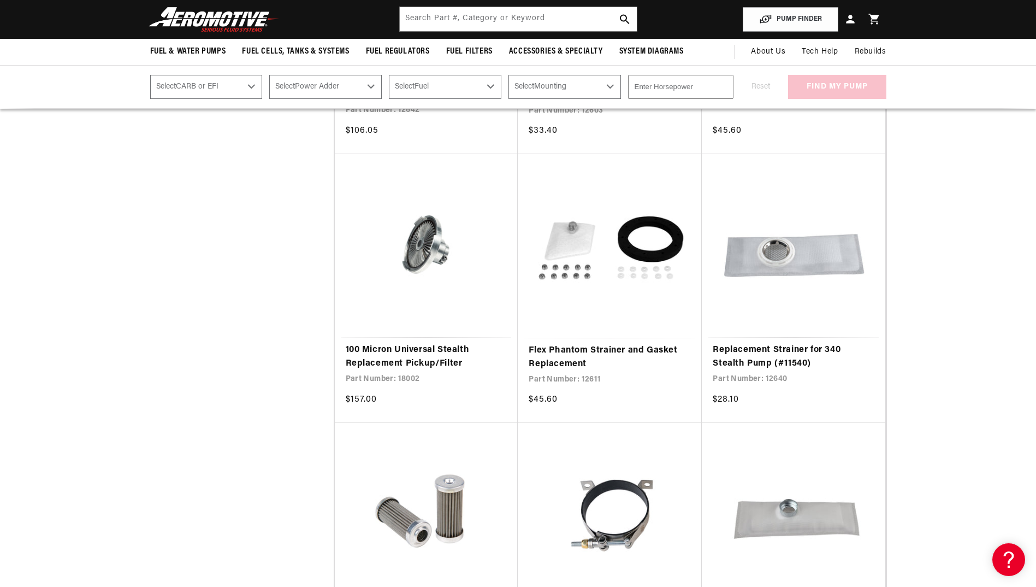
scroll to position [1836, 0]
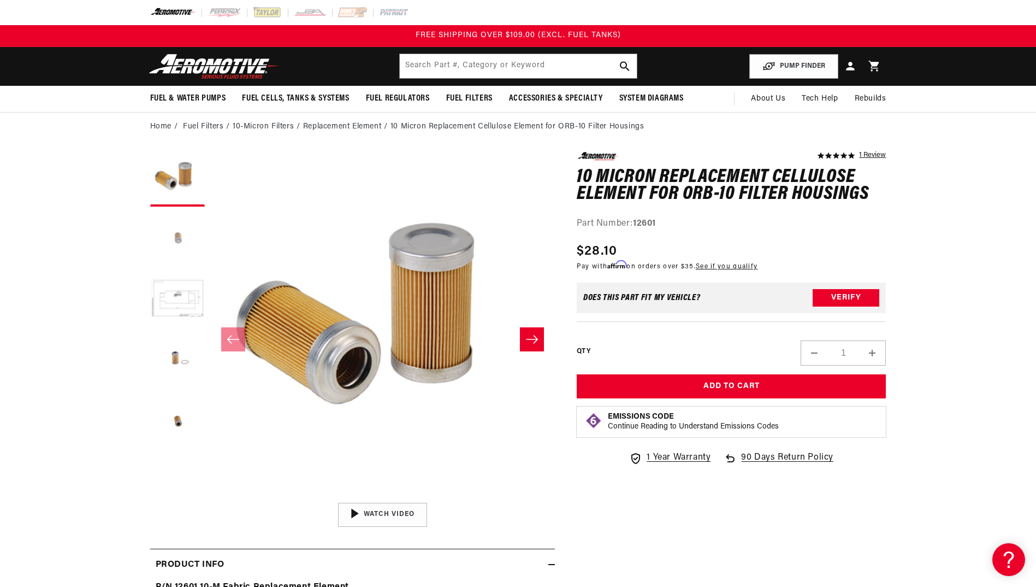
click at [169, 240] on button "Load image 2 in gallery view" at bounding box center [177, 239] width 55 height 55
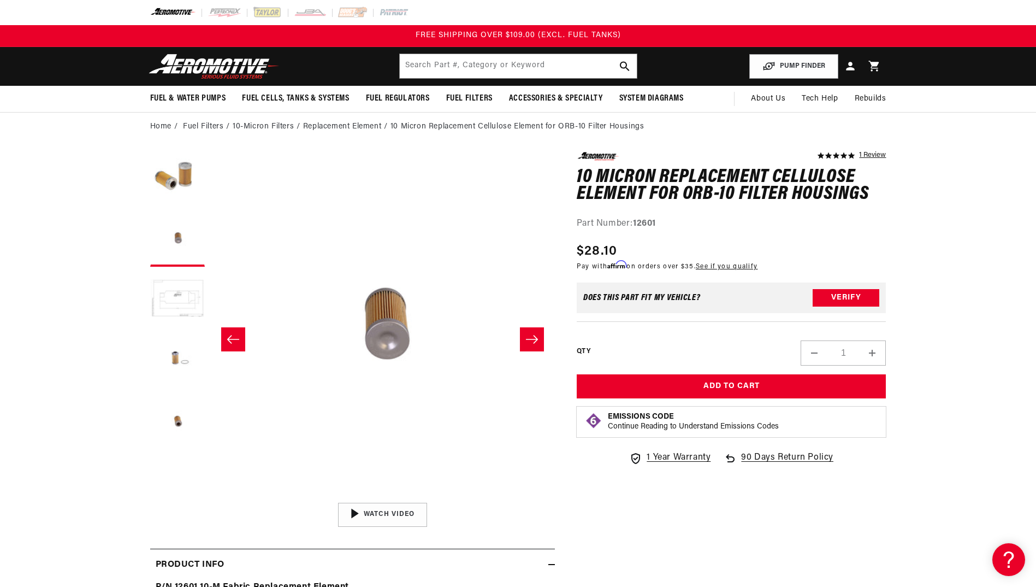
click at [190, 325] on button "Load image 3 in gallery view" at bounding box center [177, 299] width 55 height 55
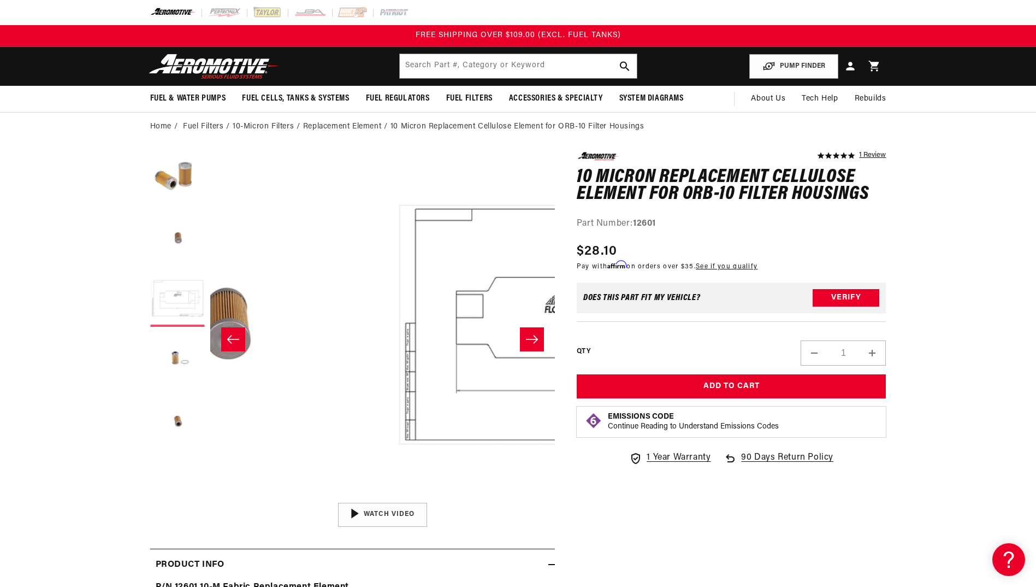
scroll to position [0, 690]
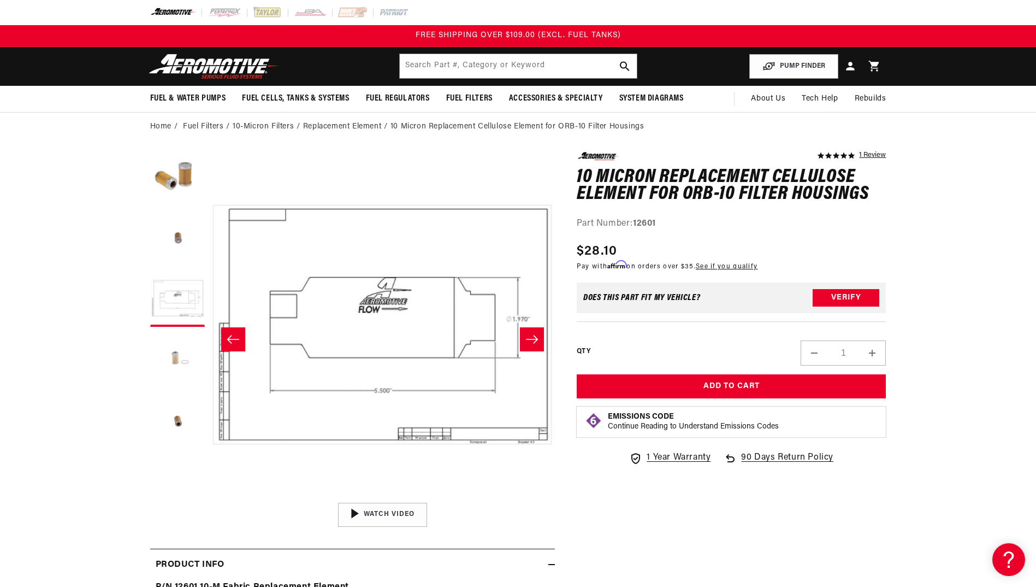
click at [191, 362] on button "Load image 4 in gallery view" at bounding box center [177, 359] width 55 height 55
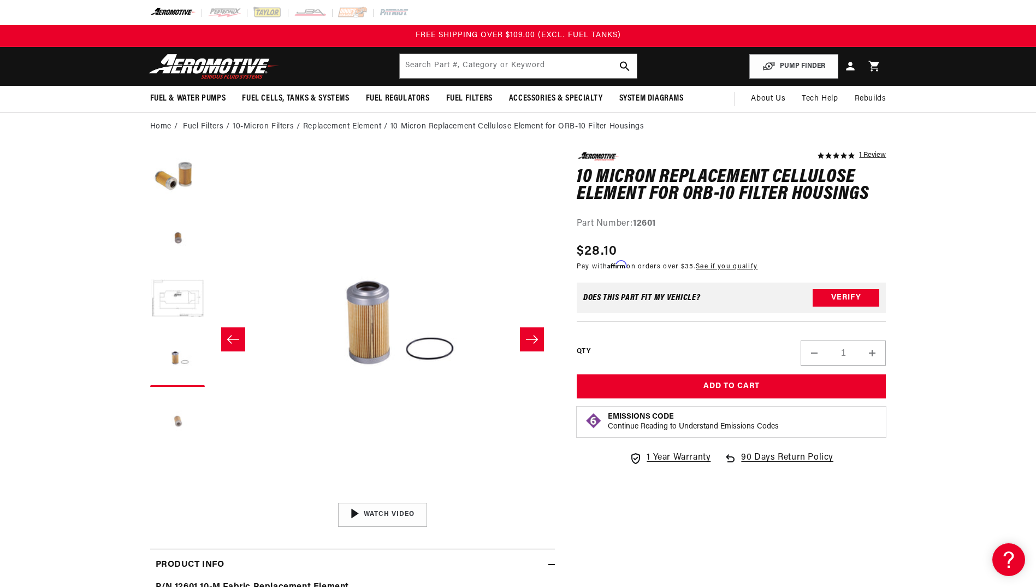
click at [187, 397] on button "Load image 5 in gallery view" at bounding box center [177, 419] width 55 height 55
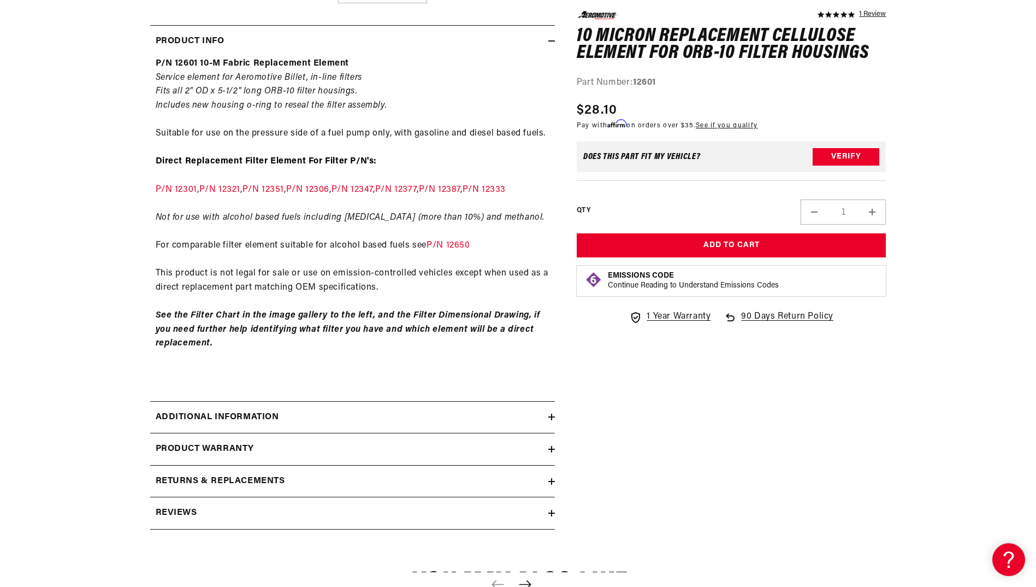
scroll to position [550, 0]
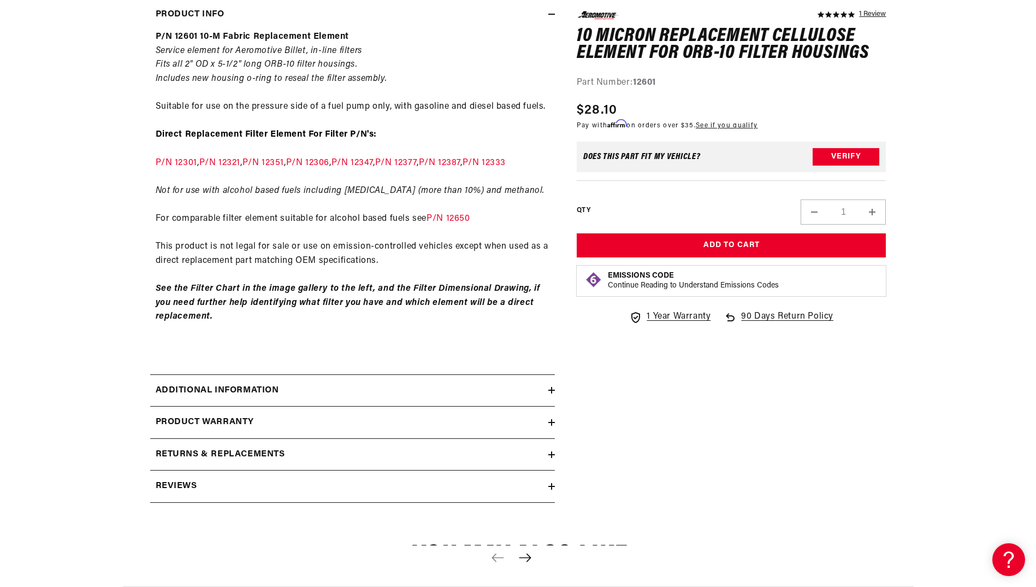
click at [536, 462] on div "Returns & replacements" at bounding box center [349, 454] width 398 height 14
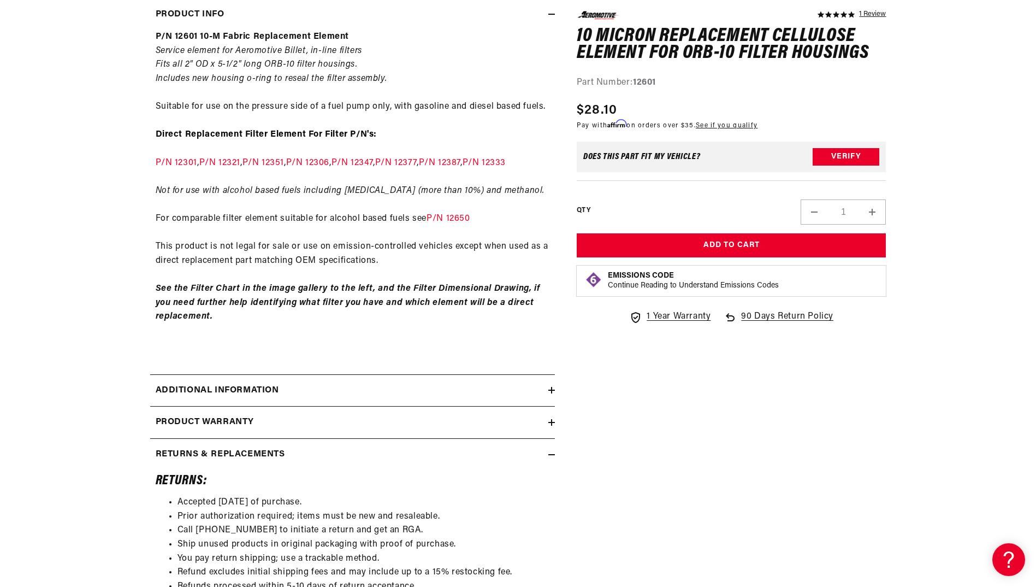
click at [536, 462] on div "Returns & replacements" at bounding box center [349, 454] width 398 height 14
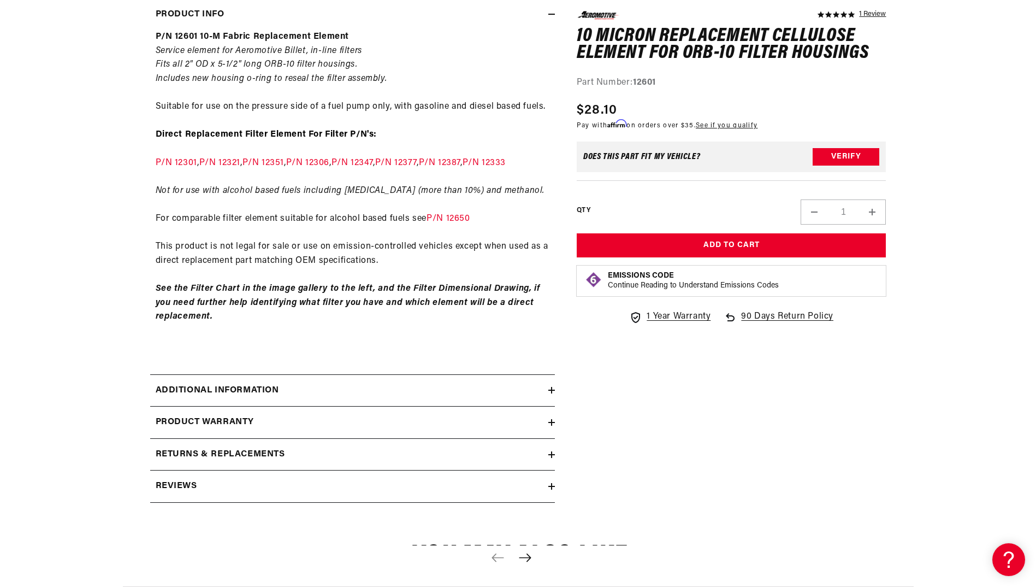
click at [536, 438] on summary "Product warranty" at bounding box center [352, 422] width 405 height 32
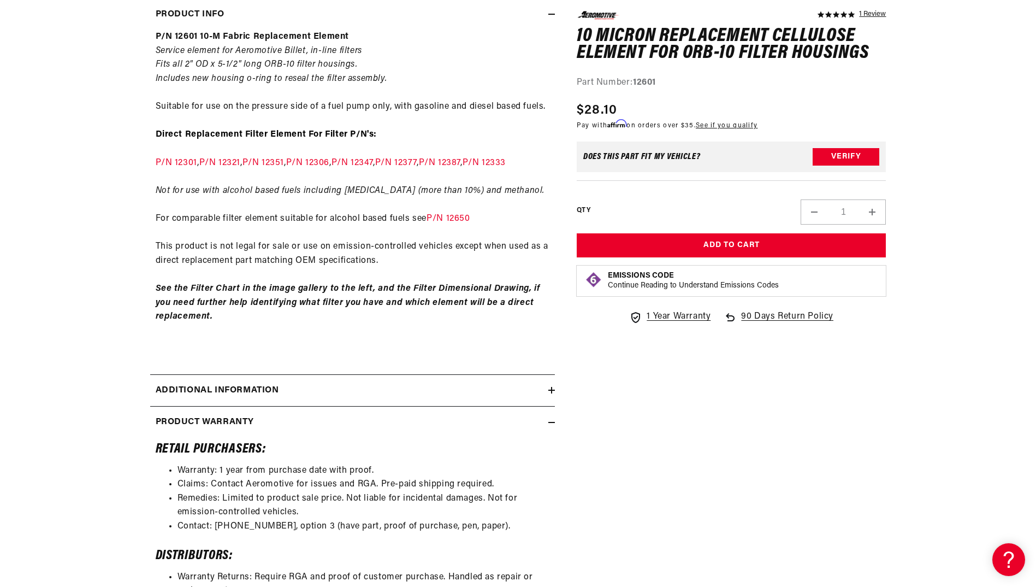
click at [536, 438] on summary "Product warranty" at bounding box center [352, 422] width 405 height 32
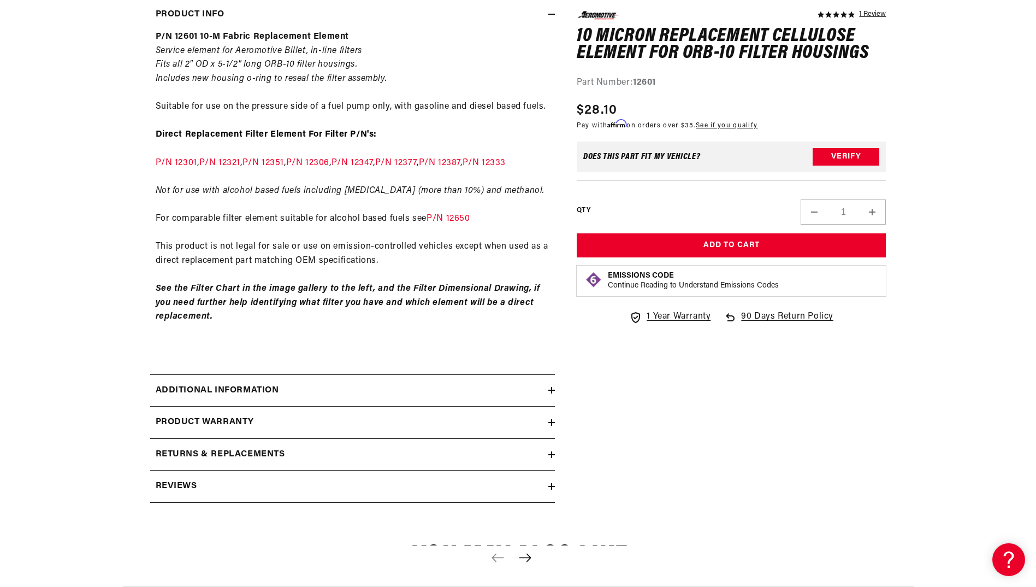
click at [521, 398] on div "Additional information" at bounding box center [349, 391] width 398 height 14
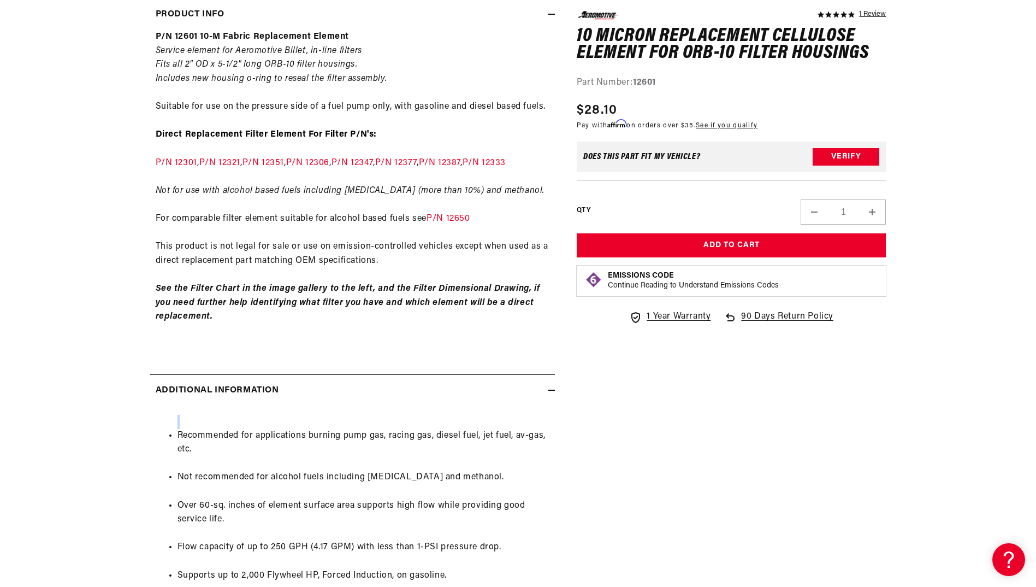
click at [521, 398] on div "Additional information" at bounding box center [349, 391] width 398 height 14
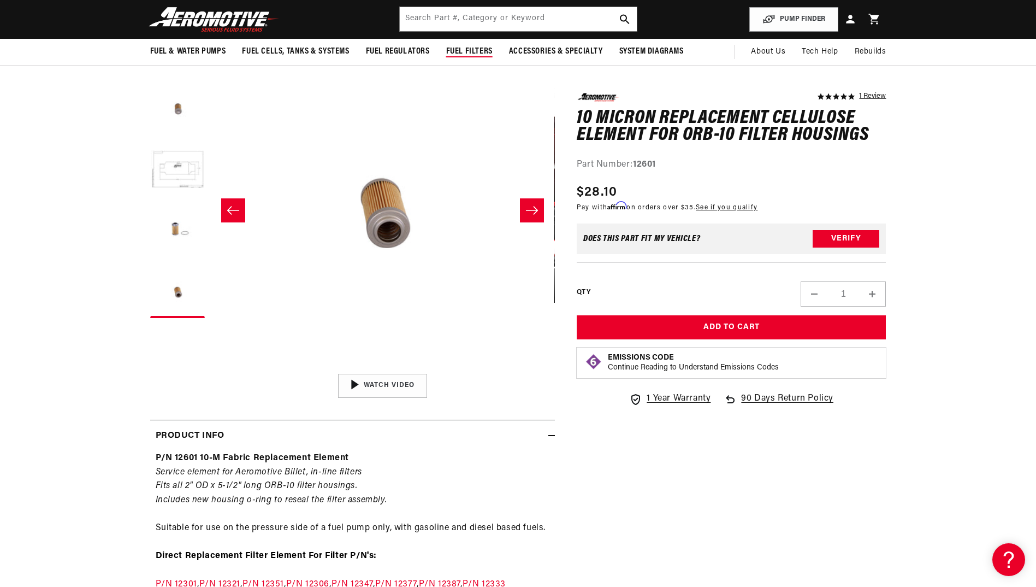
scroll to position [0, 0]
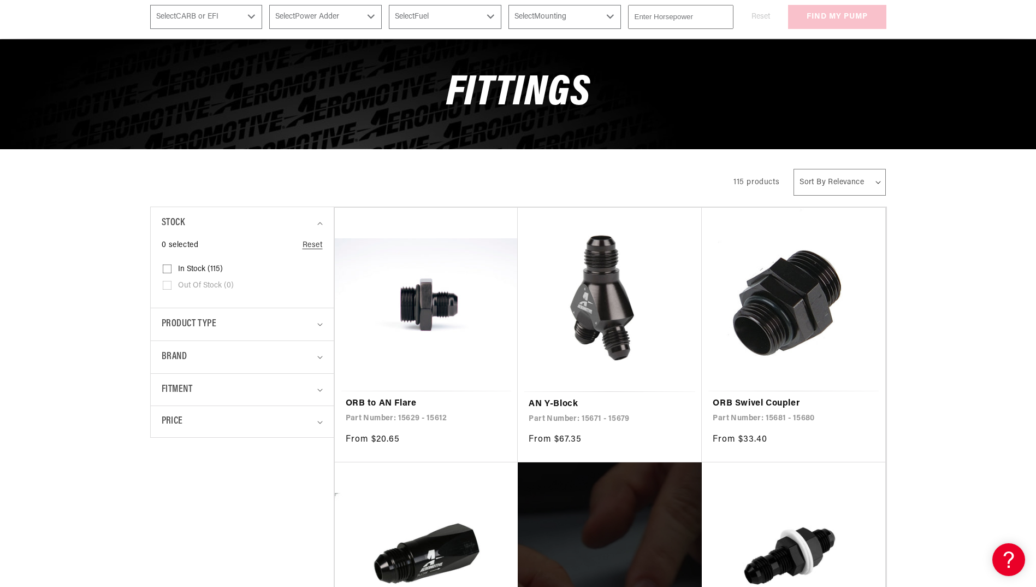
scroll to position [117, 0]
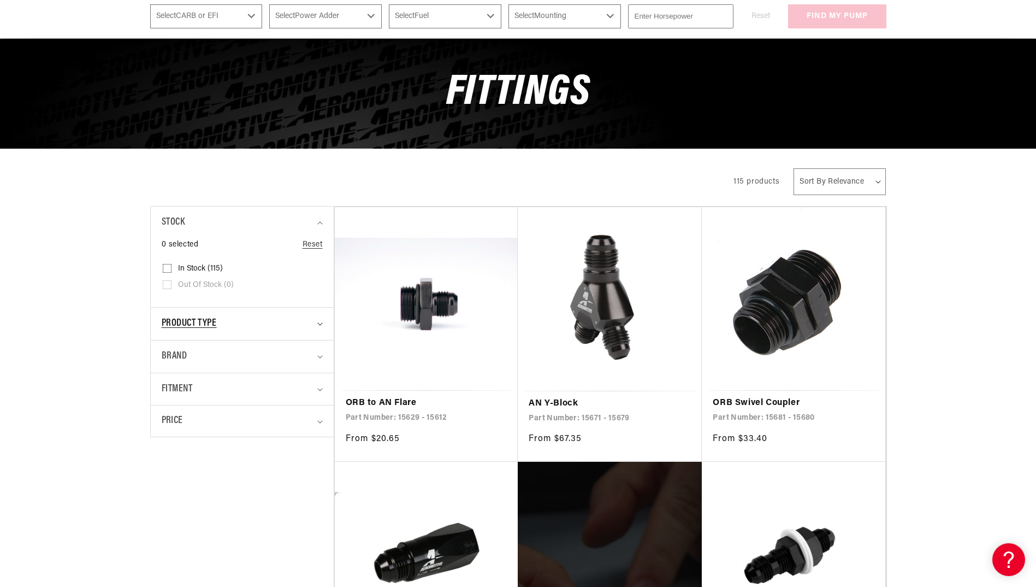
click at [243, 325] on div "Product type" at bounding box center [238, 324] width 152 height 16
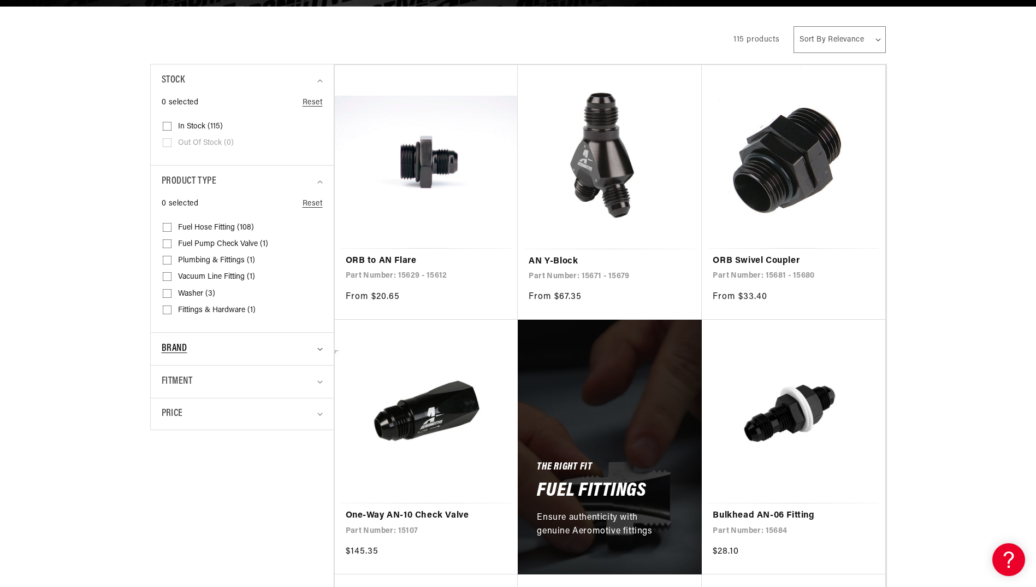
scroll to position [260, 0]
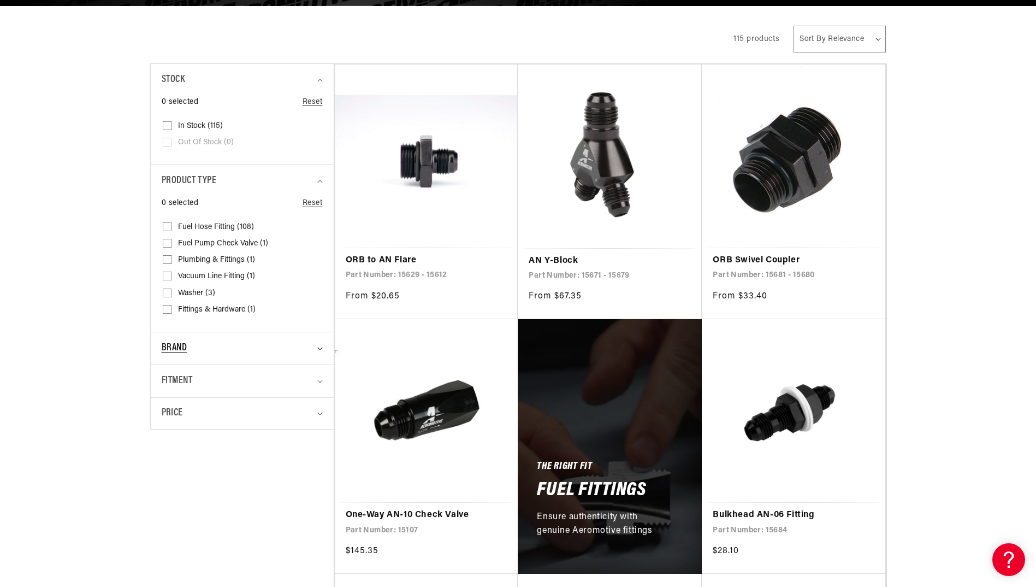
click at [250, 345] on div "Brand" at bounding box center [238, 348] width 152 height 16
click at [269, 389] on summary "Fitment" at bounding box center [242, 381] width 161 height 32
click at [500, 268] on link "ORB to AN Flare" at bounding box center [427, 260] width 162 height 14
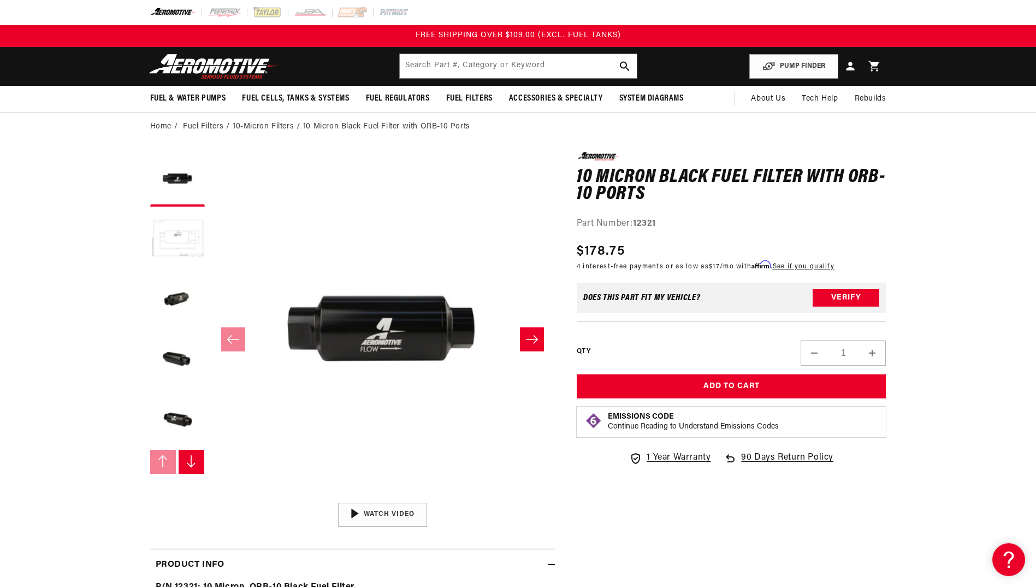
click at [177, 243] on button "Load image 2 in gallery view" at bounding box center [177, 239] width 55 height 55
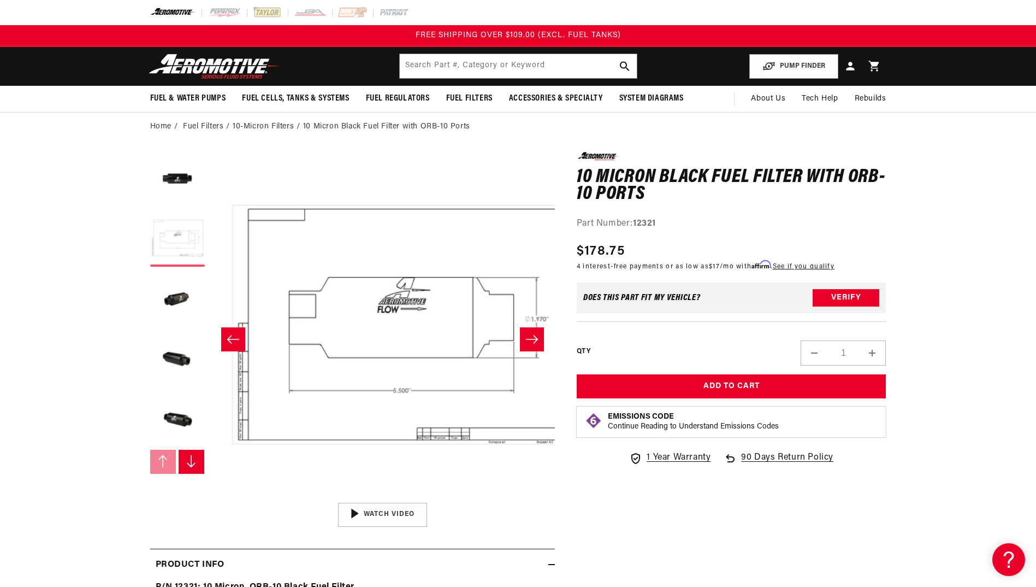
scroll to position [0, 345]
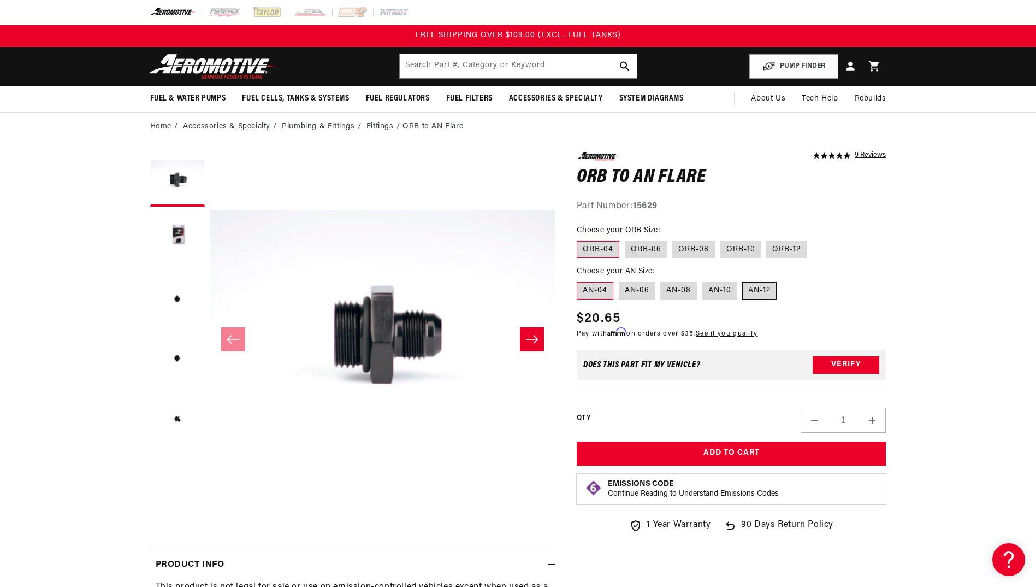
click at [769, 288] on label "AN-12" at bounding box center [759, 290] width 34 height 17
click at [744, 280] on input "AN-12" at bounding box center [743, 280] width 1 height 1
radio input "true"
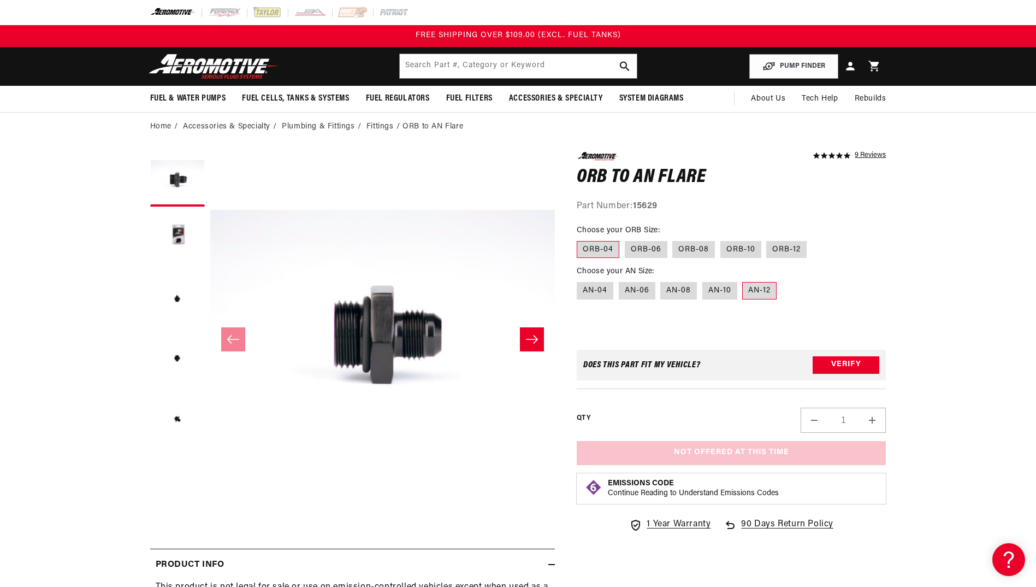
click at [768, 294] on label "AN-12" at bounding box center [759, 290] width 34 height 17
click at [744, 280] on input "AN-12" at bounding box center [743, 280] width 1 height 1
click at [729, 253] on label "ORB-10" at bounding box center [741, 249] width 41 height 17
click at [721, 239] on input "ORB-10" at bounding box center [721, 239] width 1 height 1
radio input "true"
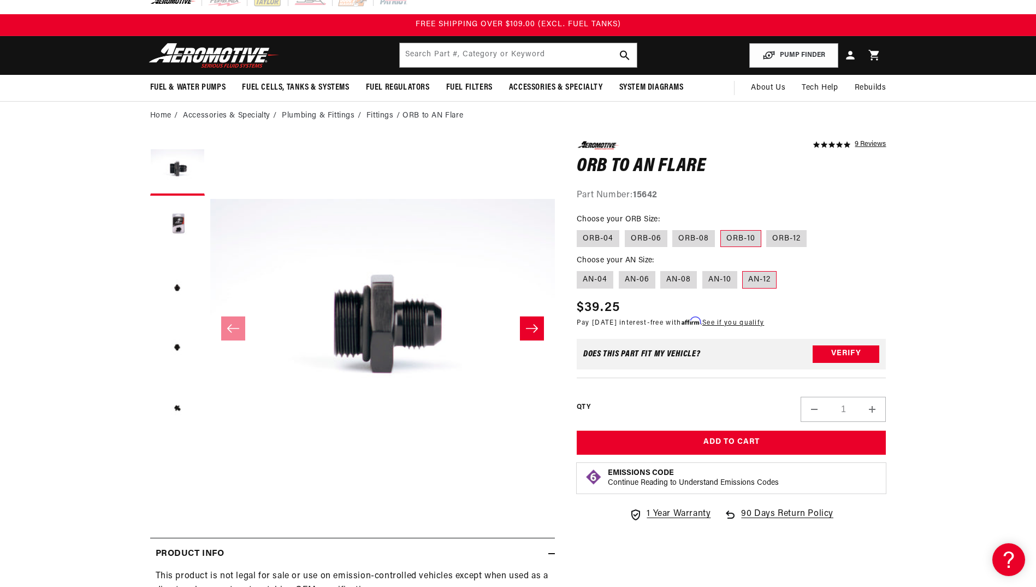
scroll to position [2, 0]
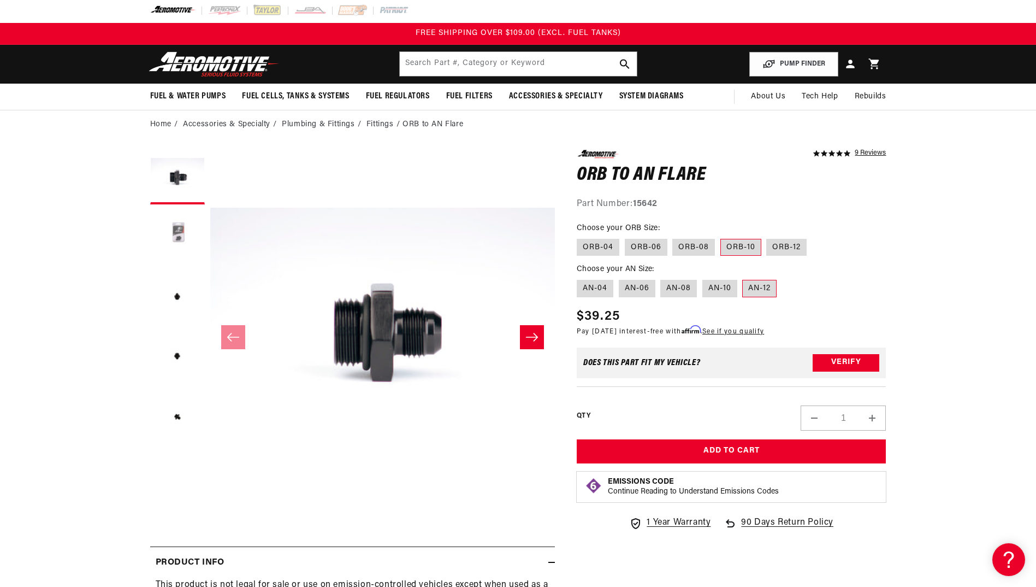
click at [151, 237] on button "Load image 2 in gallery view" at bounding box center [177, 237] width 55 height 55
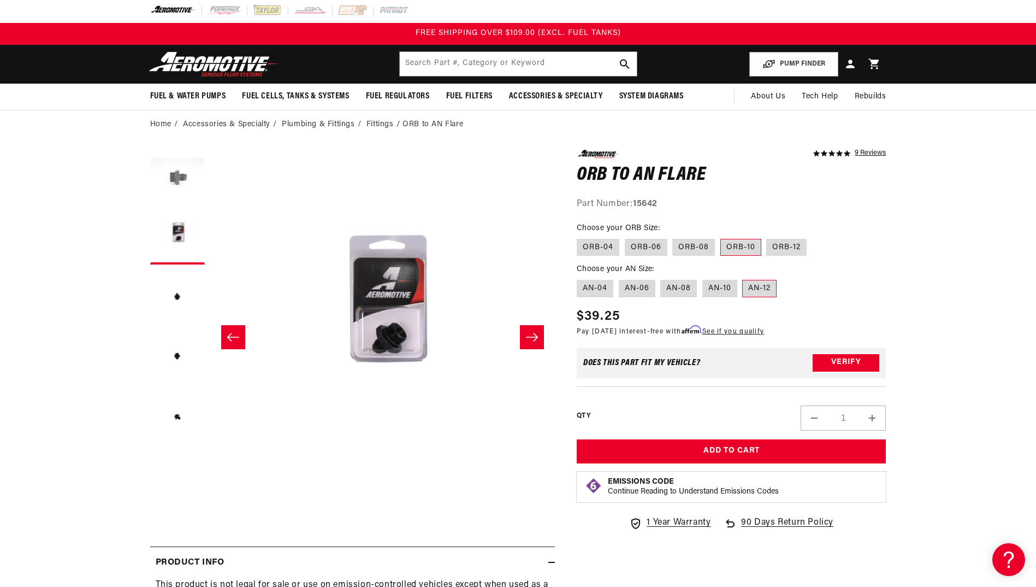
click at [184, 186] on button "Load image 1 in gallery view" at bounding box center [177, 177] width 55 height 55
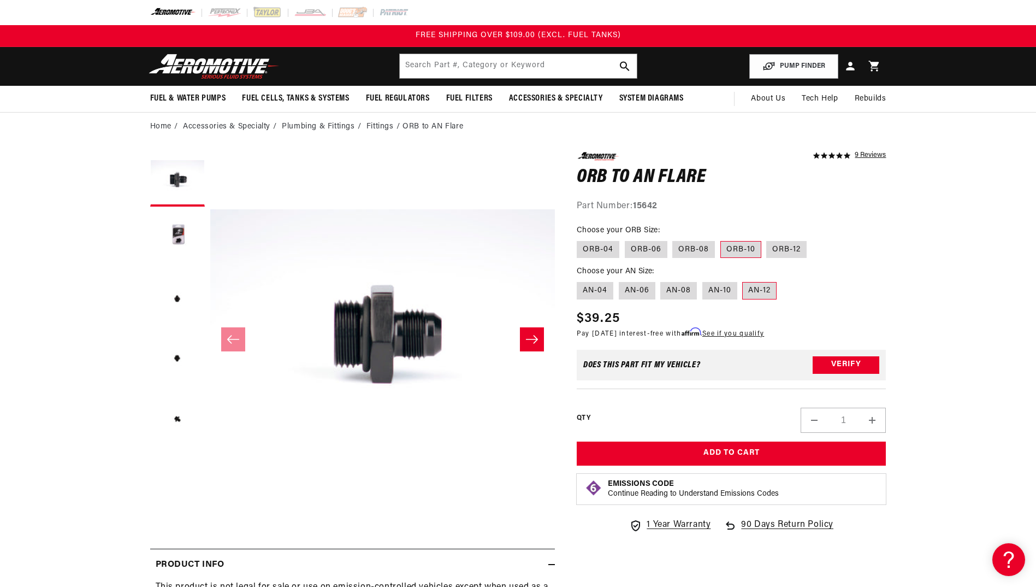
scroll to position [0, 0]
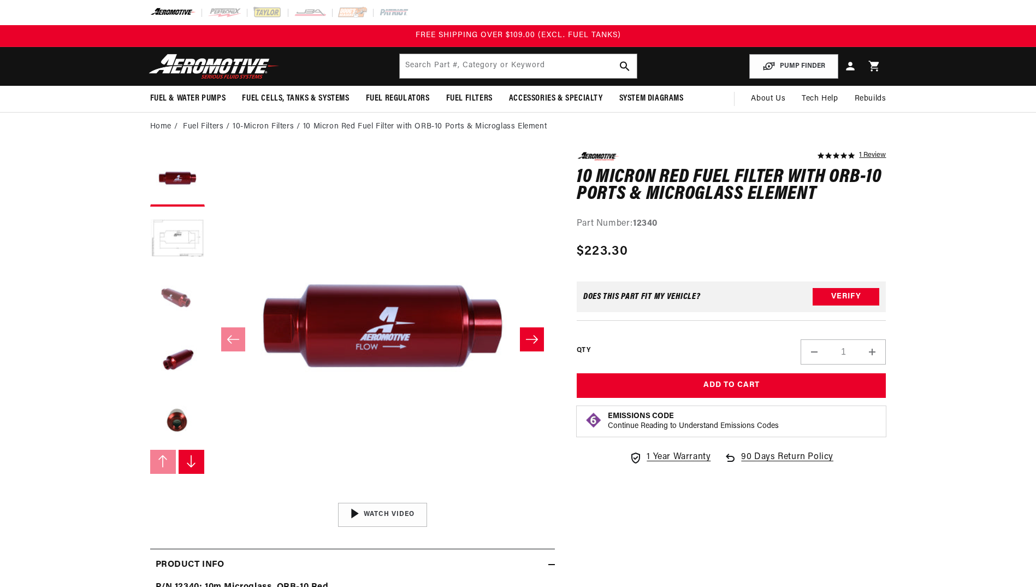
click at [185, 279] on button "Load image 3 in gallery view" at bounding box center [177, 299] width 55 height 55
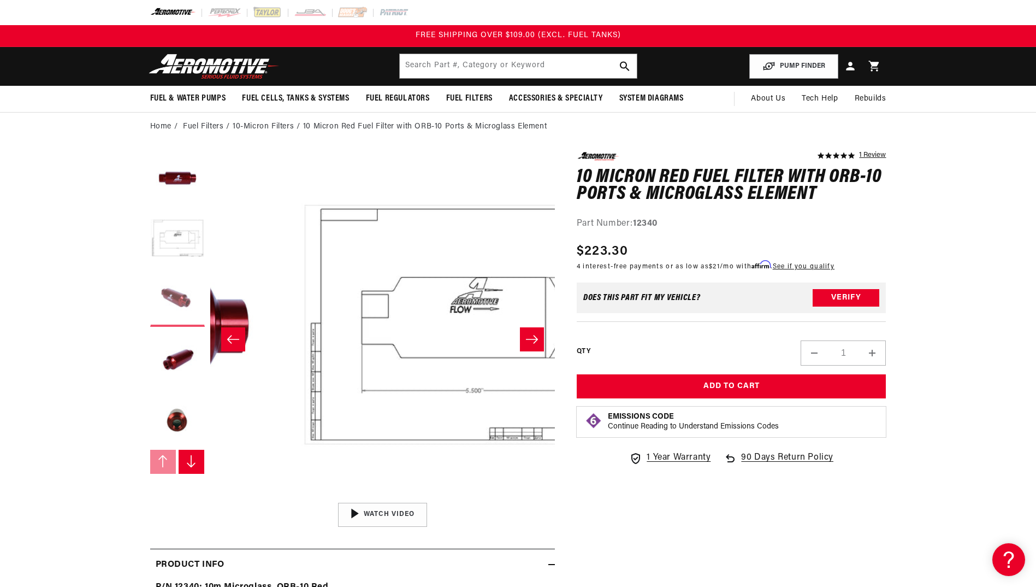
scroll to position [0, 511]
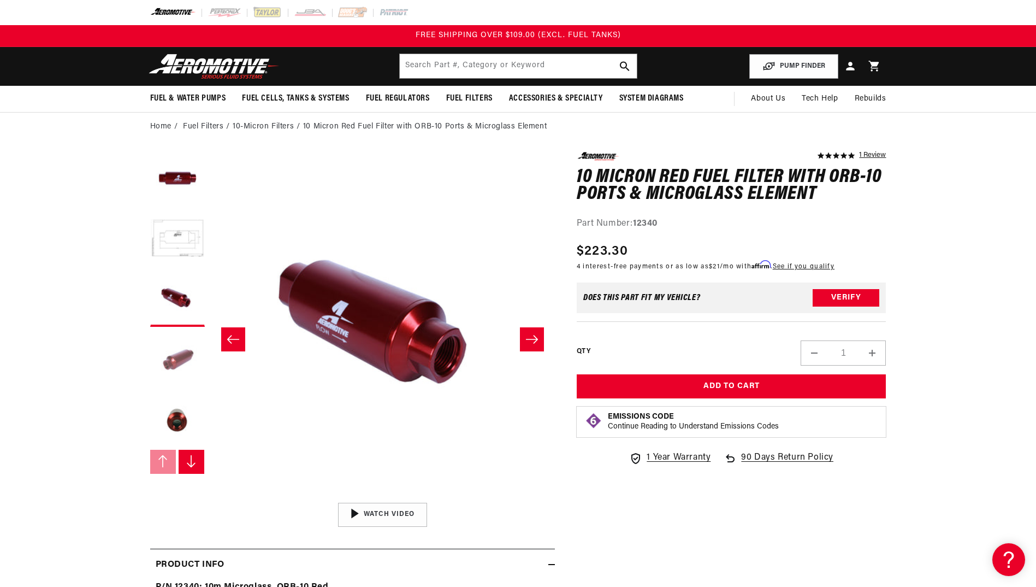
click at [156, 376] on button "Load image 4 in gallery view" at bounding box center [177, 359] width 55 height 55
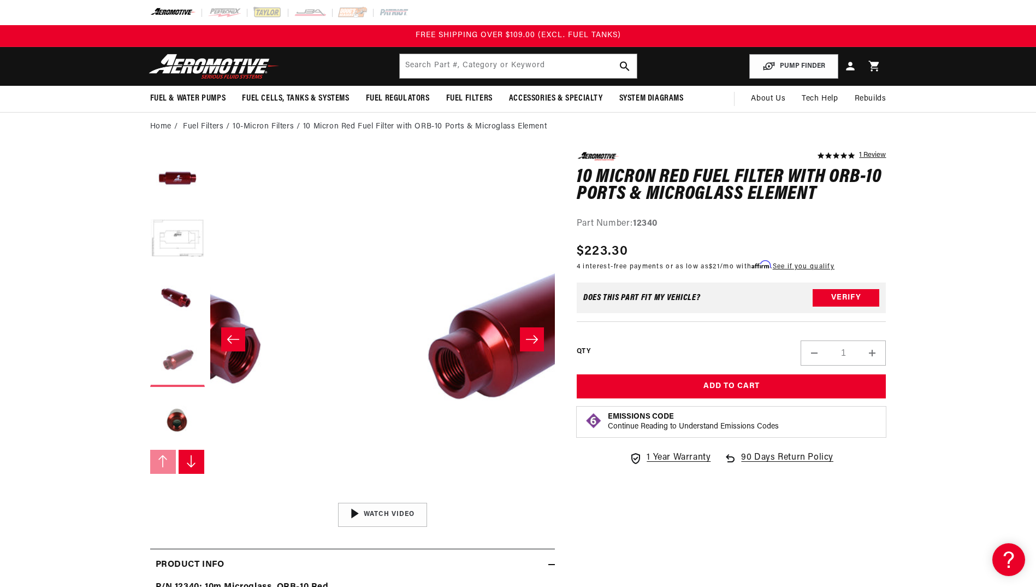
scroll to position [0, 1035]
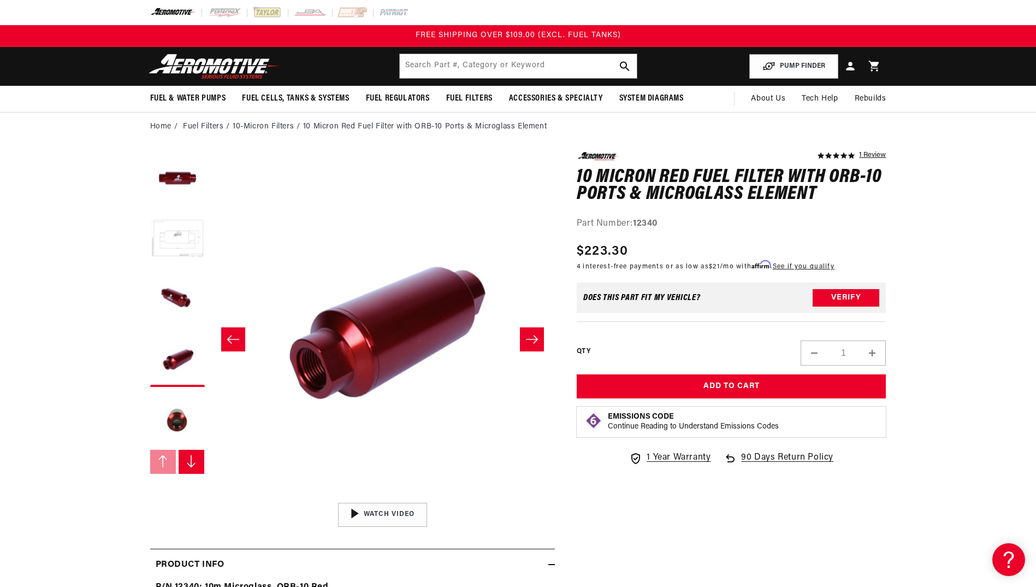
click at [176, 237] on button "Load image 2 in gallery view" at bounding box center [177, 239] width 55 height 55
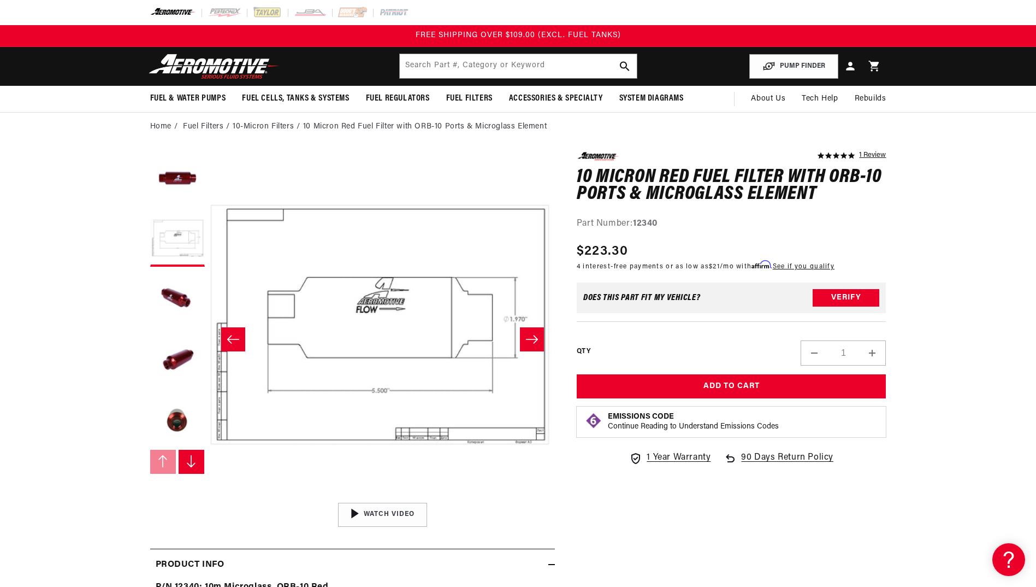
scroll to position [0, 345]
